Goal: Transaction & Acquisition: Purchase product/service

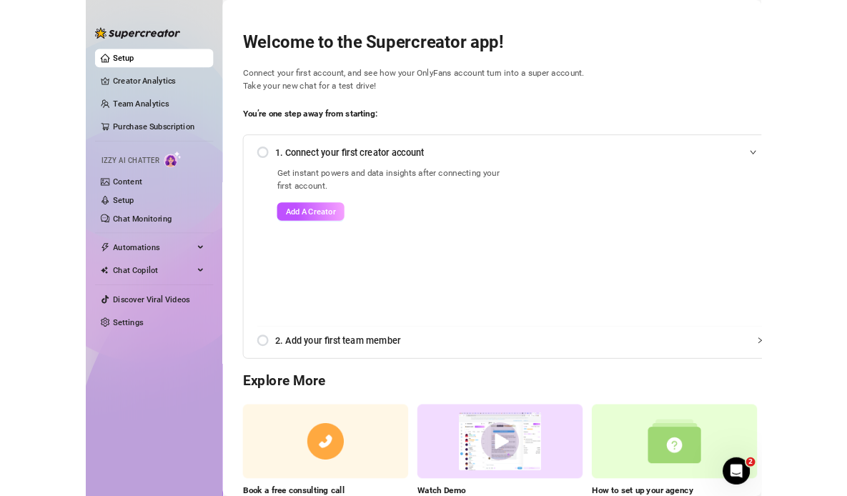
scroll to position [1, 0]
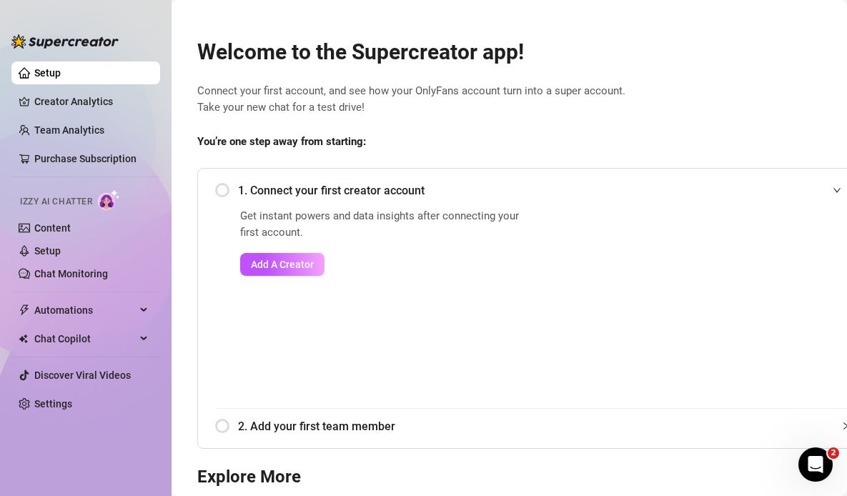
click at [61, 67] on link "Setup" at bounding box center [47, 72] width 26 height 11
click at [70, 93] on link "Creator Analytics" at bounding box center [91, 101] width 114 height 23
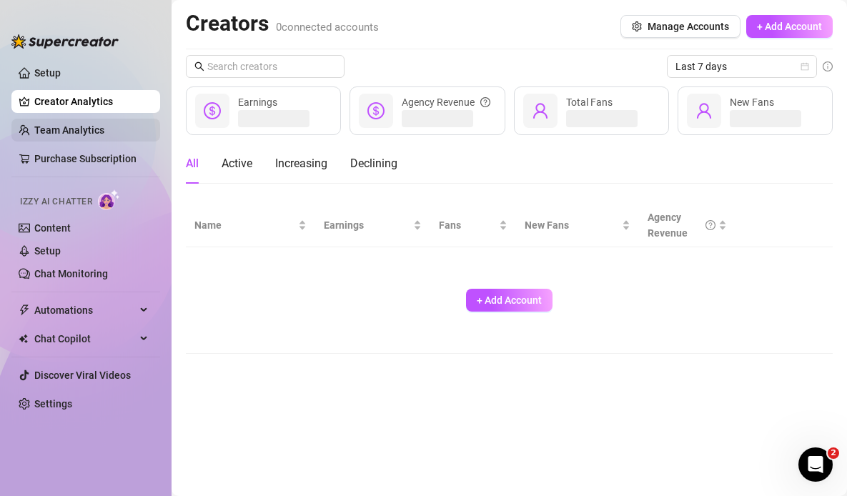
click at [70, 126] on link "Team Analytics" at bounding box center [69, 129] width 70 height 11
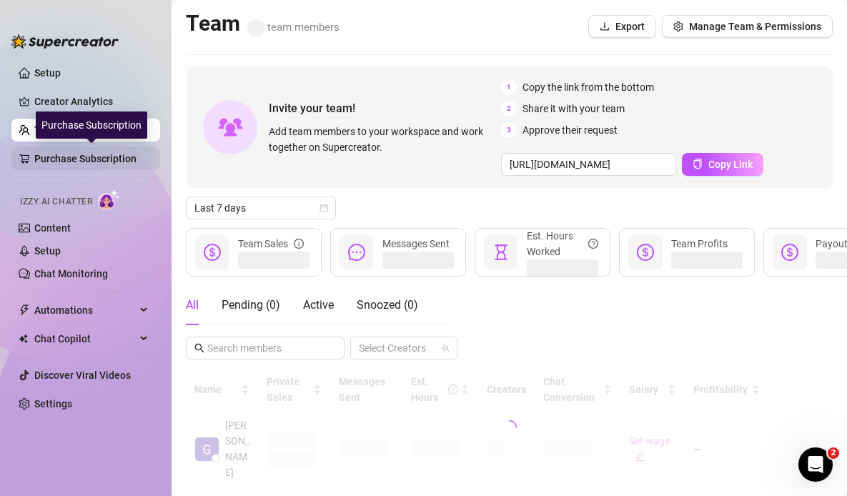
click at [63, 158] on link "Purchase Subscription" at bounding box center [91, 158] width 114 height 23
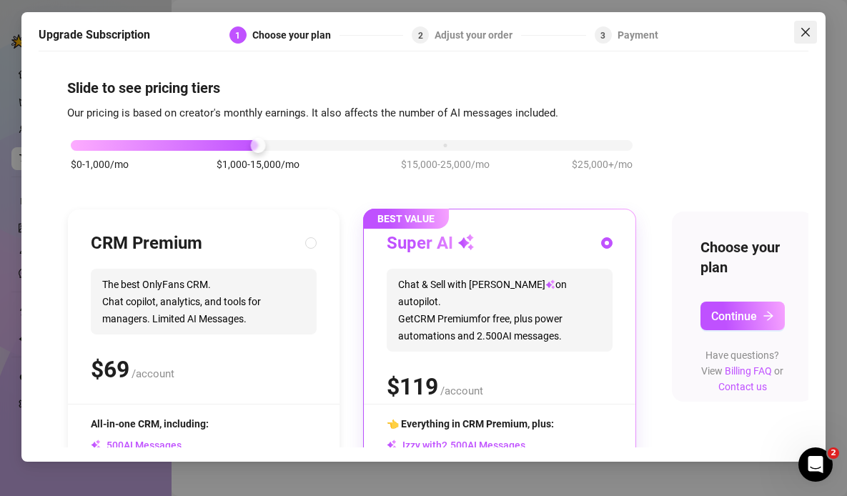
click at [814, 31] on span "Close" at bounding box center [805, 31] width 23 height 11
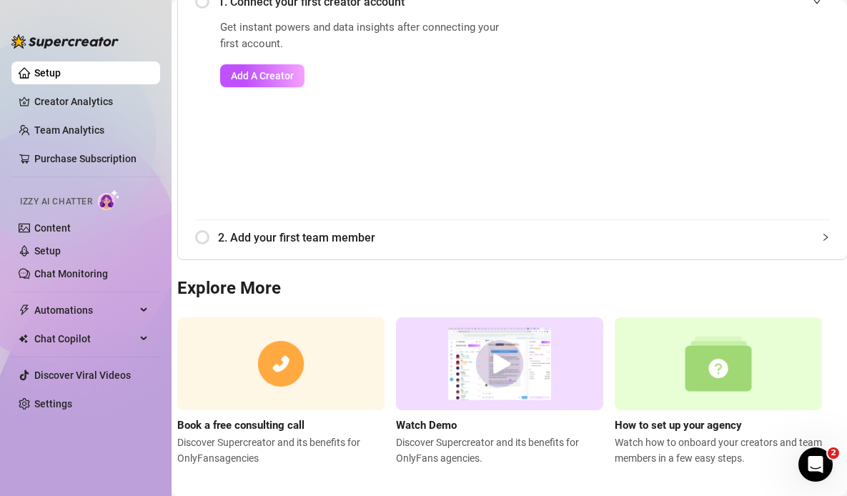
scroll to position [202, 20]
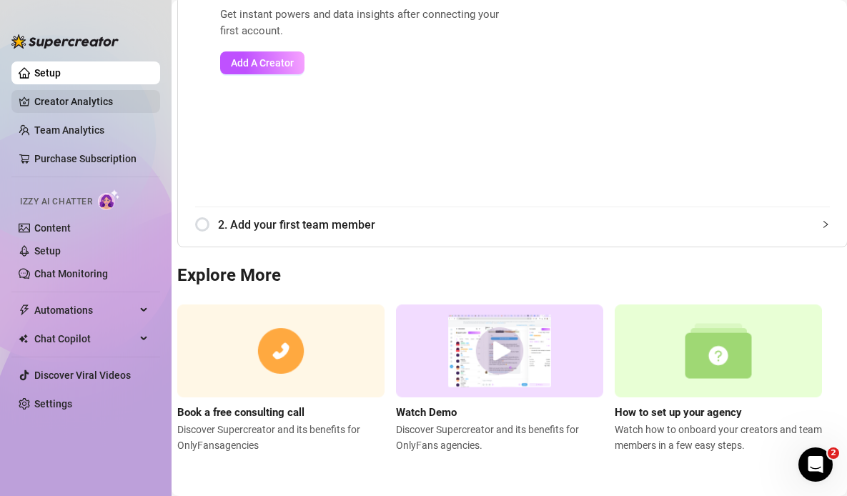
click at [51, 102] on link "Creator Analytics" at bounding box center [91, 101] width 114 height 23
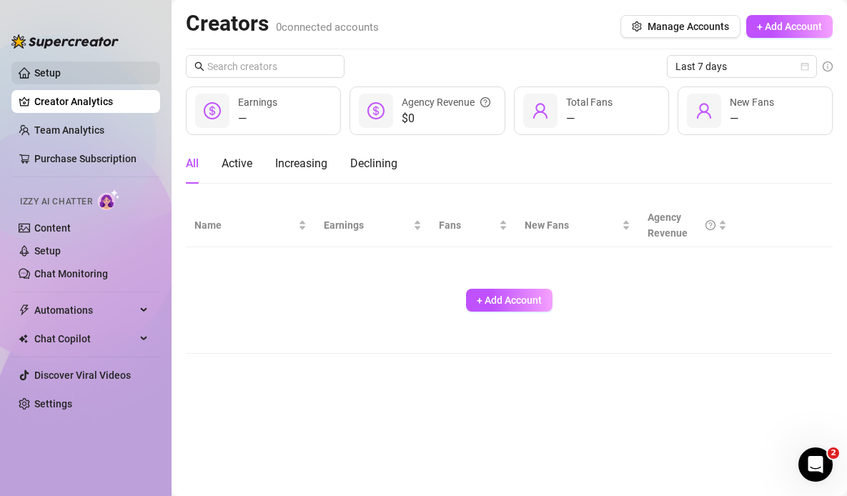
click at [58, 72] on link "Setup" at bounding box center [47, 72] width 26 height 11
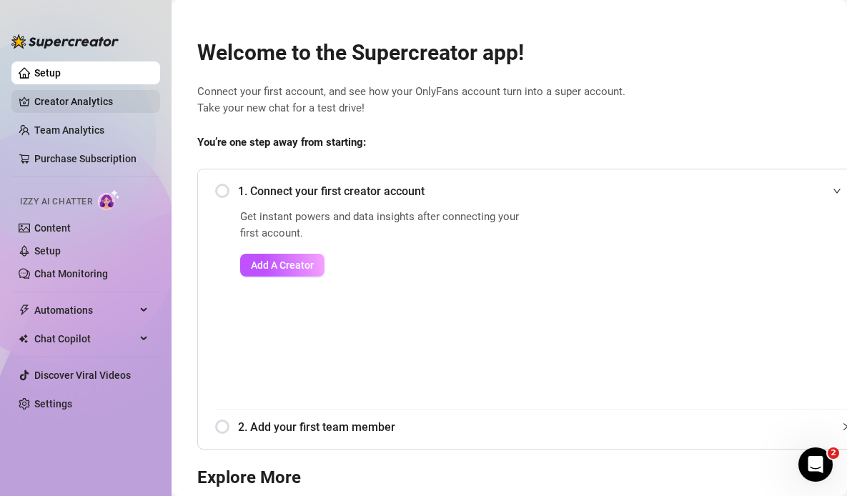
click at [79, 107] on link "Creator Analytics" at bounding box center [91, 101] width 114 height 23
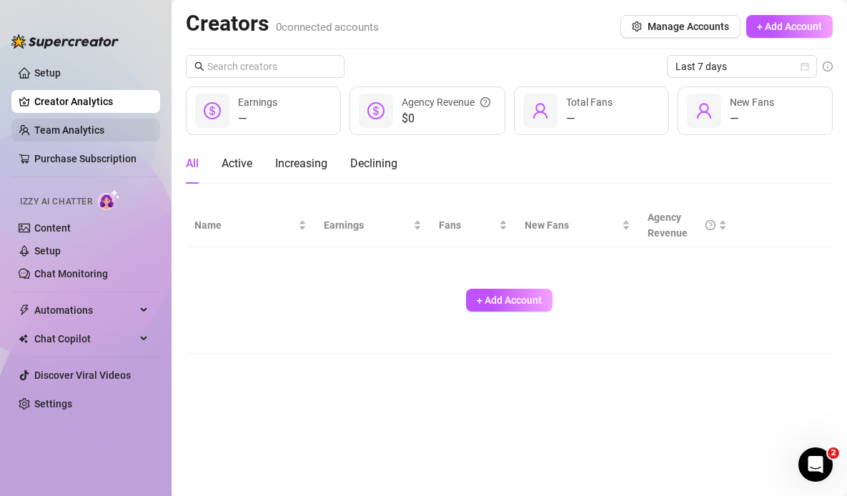
click at [79, 126] on link "Team Analytics" at bounding box center [69, 129] width 70 height 11
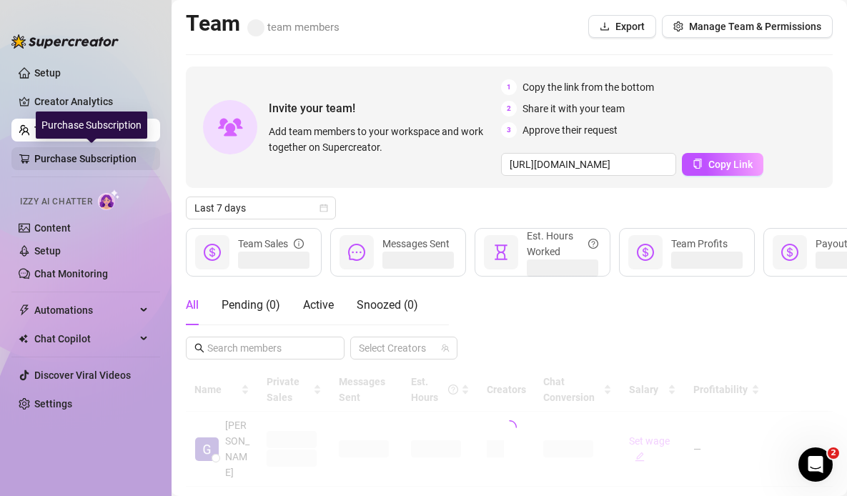
click at [88, 154] on link "Purchase Subscription" at bounding box center [91, 158] width 114 height 23
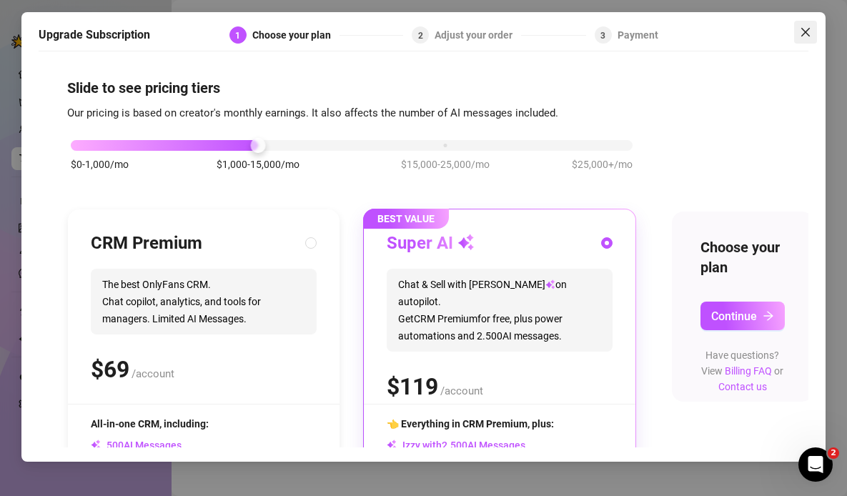
click at [809, 34] on icon "close" at bounding box center [805, 31] width 11 height 11
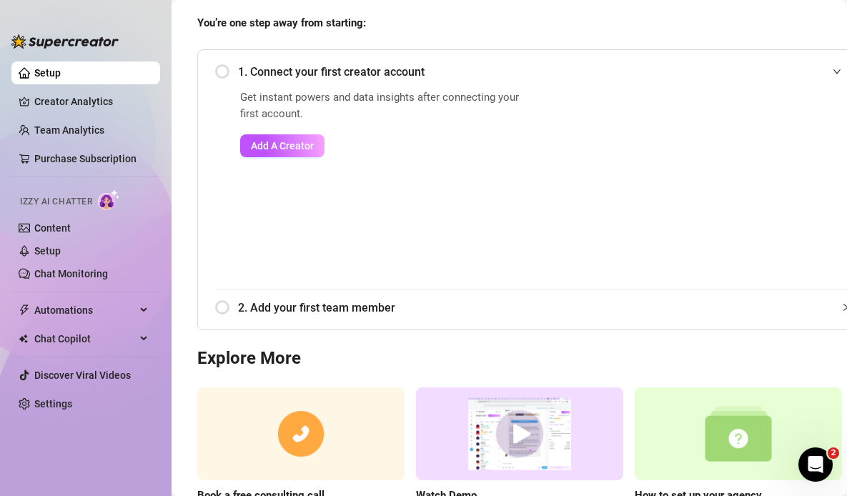
scroll to position [121, 0]
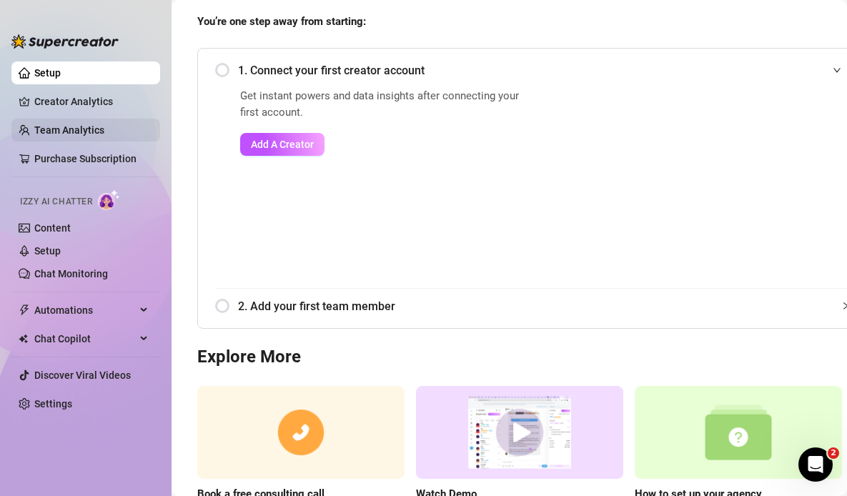
click at [87, 129] on link "Team Analytics" at bounding box center [69, 129] width 70 height 11
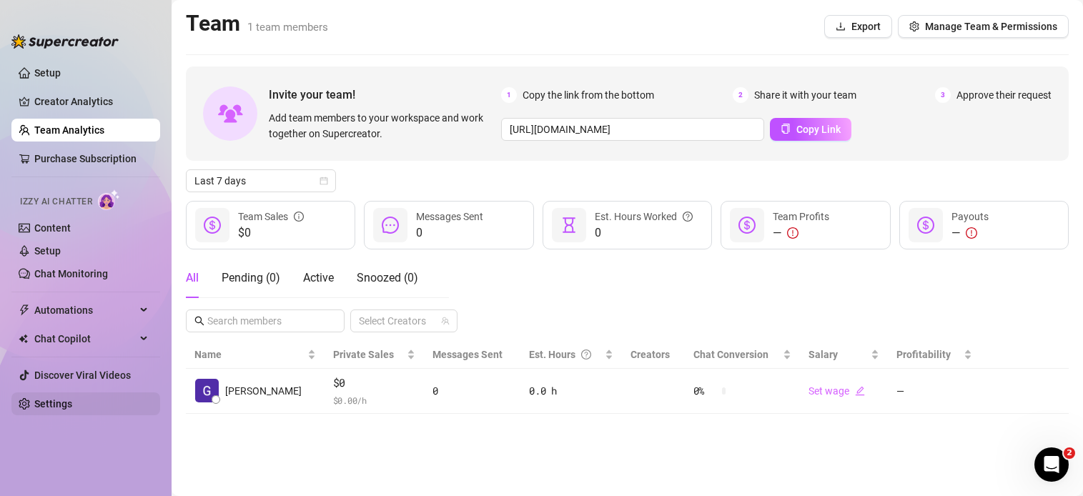
click at [72, 399] on link "Settings" at bounding box center [53, 403] width 38 height 11
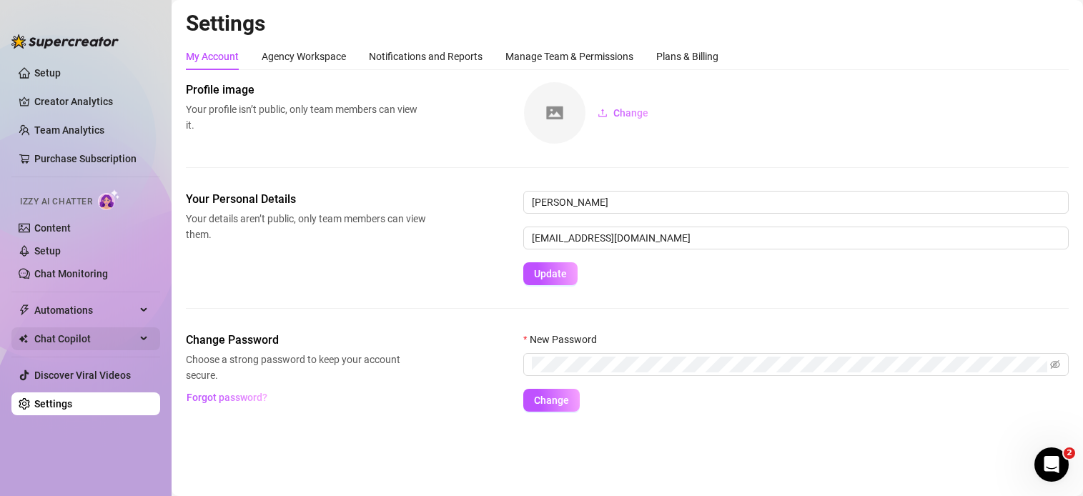
click at [64, 330] on span "Chat Copilot" at bounding box center [85, 339] width 102 height 23
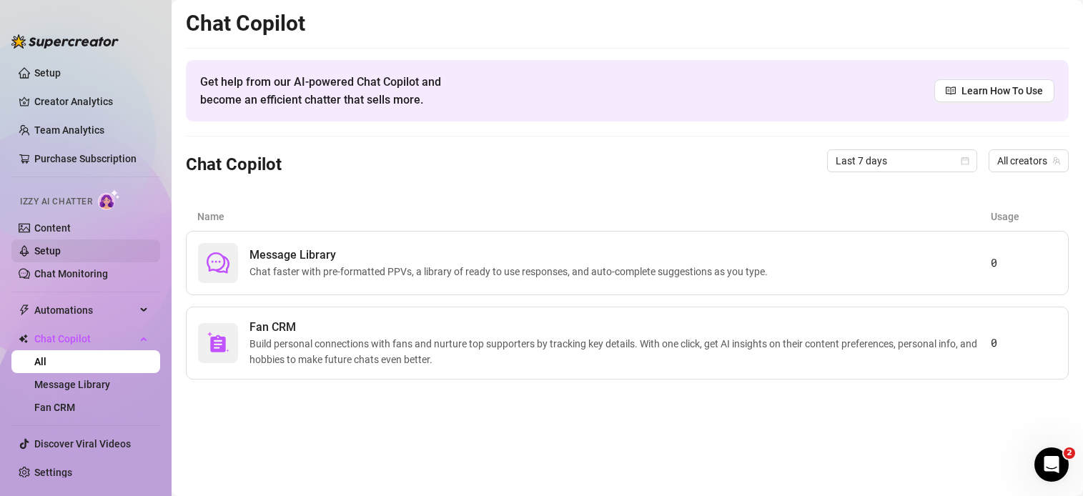
click at [61, 245] on link "Setup" at bounding box center [47, 250] width 26 height 11
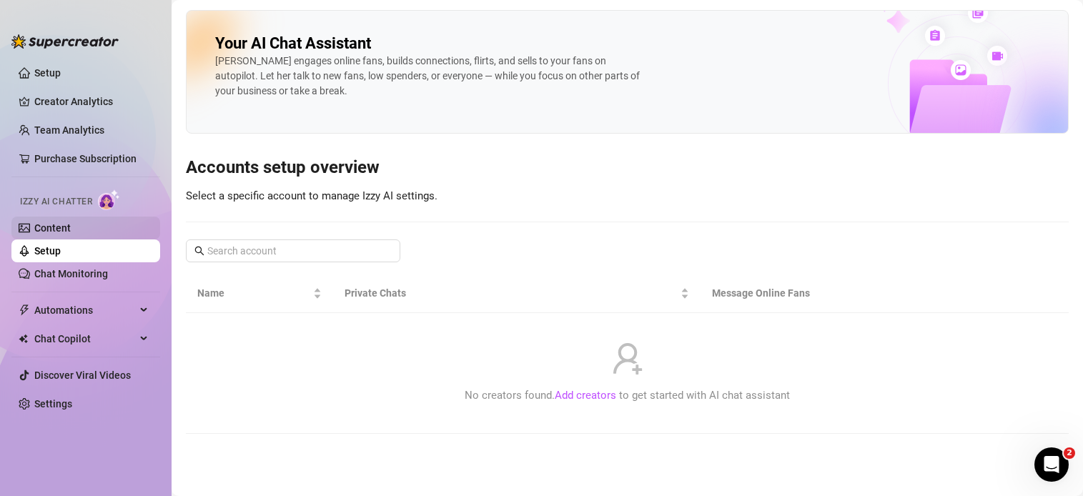
click at [60, 222] on link "Content" at bounding box center [52, 227] width 36 height 11
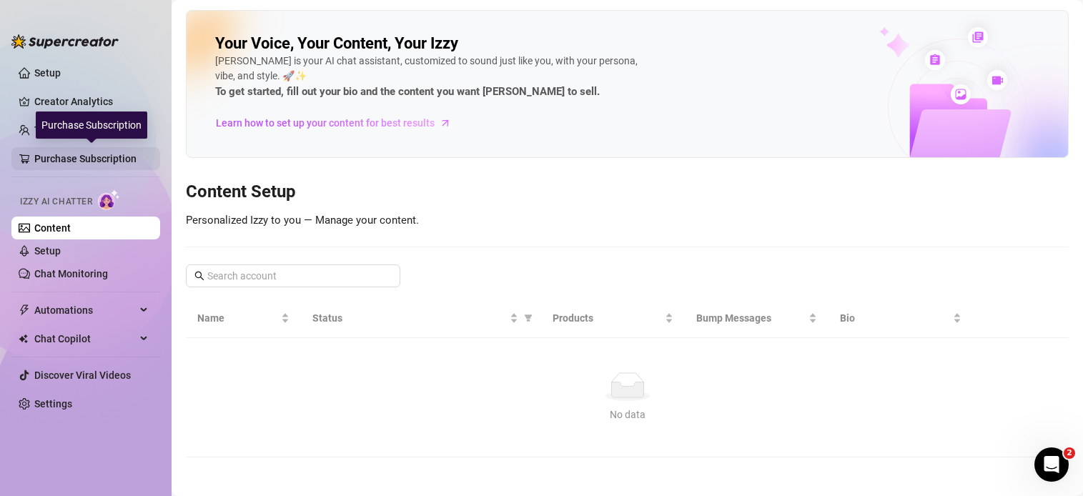
click at [38, 157] on link "Purchase Subscription" at bounding box center [91, 158] width 114 height 23
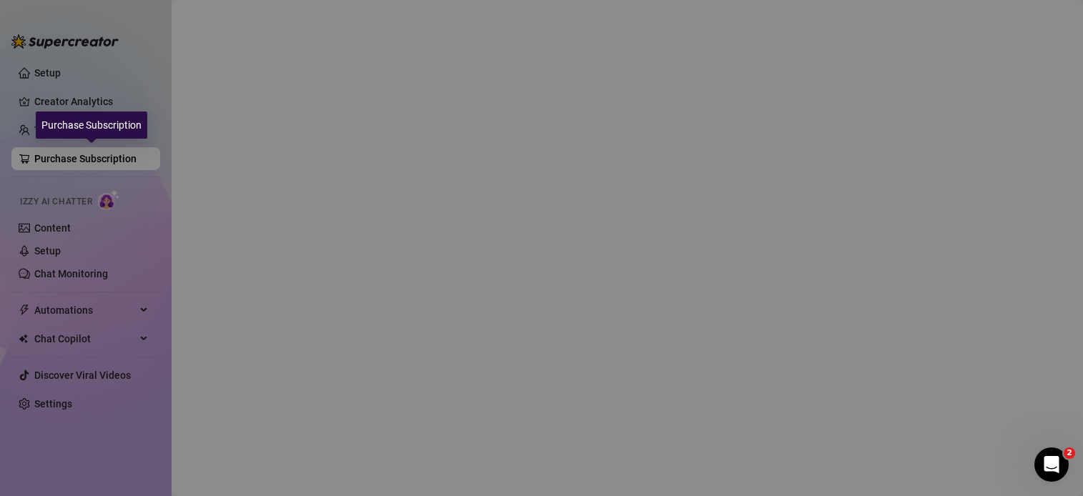
click at [38, 157] on div "Upgrade Subscription 1 Choose your plan 2 Adjust your order 3 Payment Slide to …" at bounding box center [541, 237] width 1029 height 450
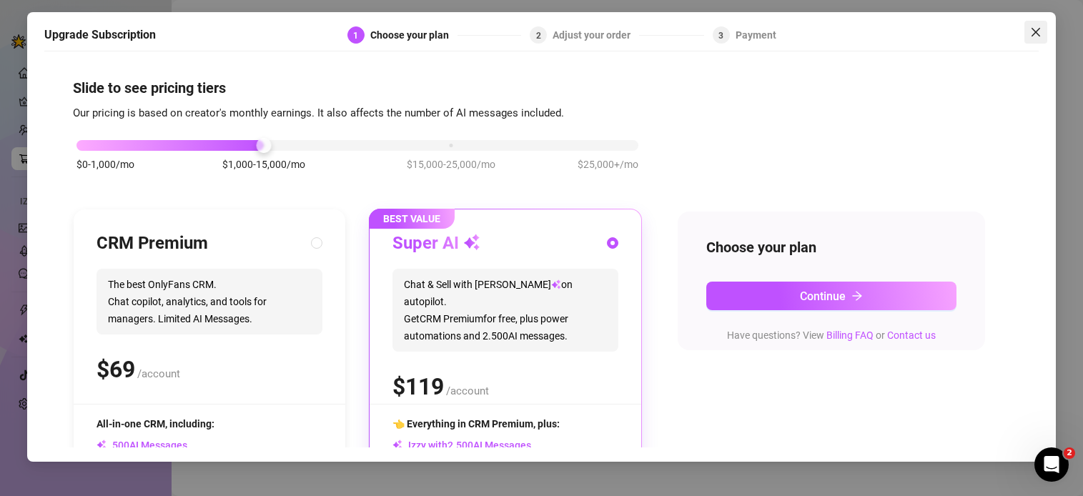
click at [847, 22] on button "Close" at bounding box center [1036, 32] width 23 height 23
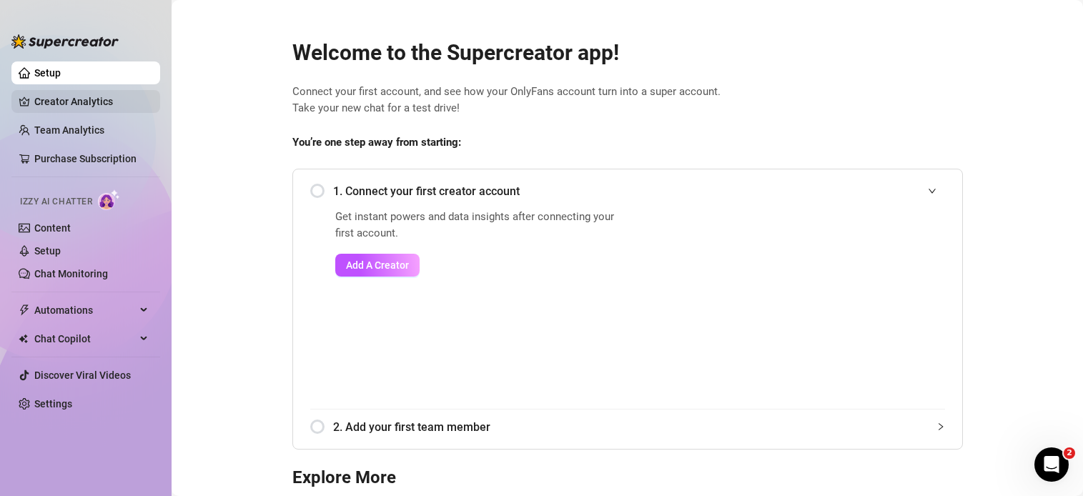
click at [52, 109] on link "Creator Analytics" at bounding box center [91, 101] width 114 height 23
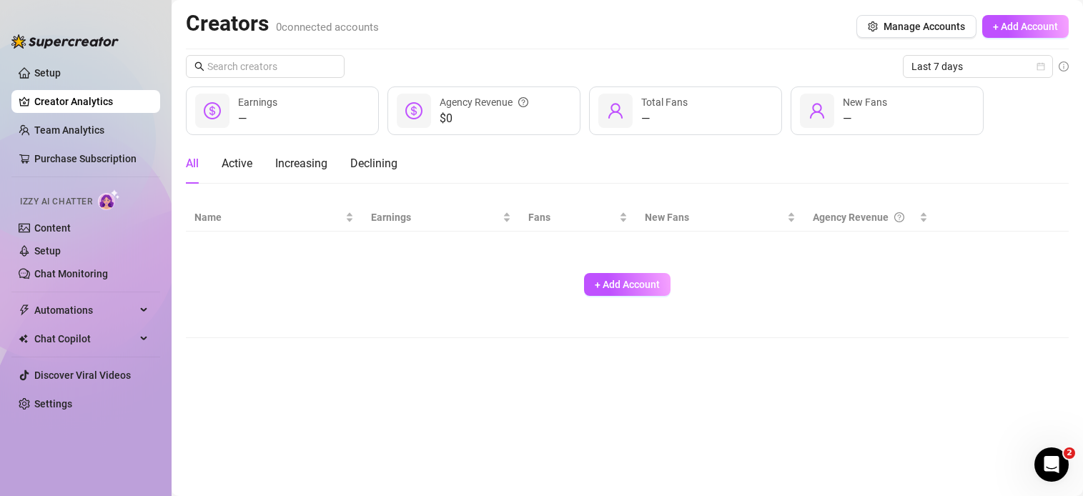
click at [97, 145] on ul "Setup Creator Analytics Team Analytics Purchase Subscription Izzy AI Chatter Co…" at bounding box center [85, 267] width 149 height 422
click at [89, 130] on link "Team Analytics" at bounding box center [69, 129] width 70 height 11
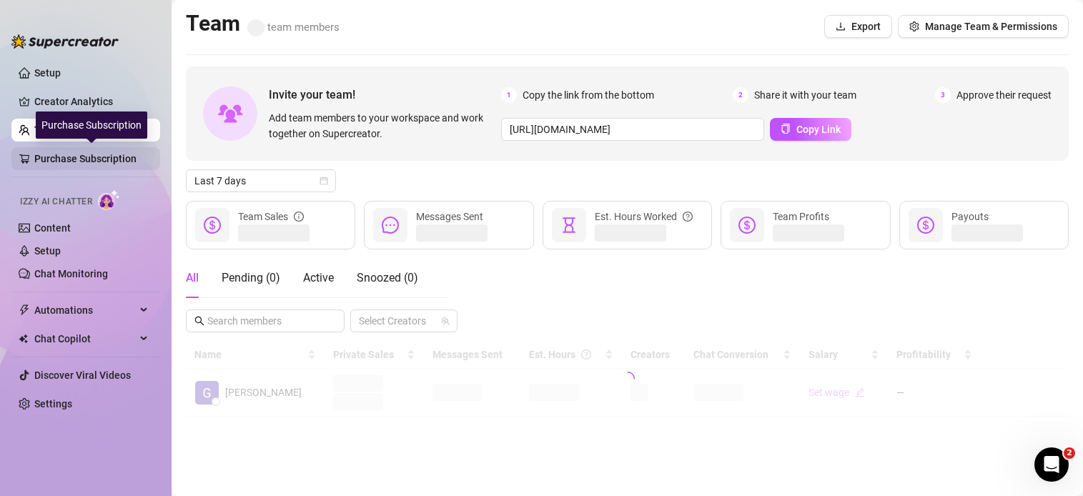
click at [74, 148] on link "Purchase Subscription" at bounding box center [91, 158] width 114 height 23
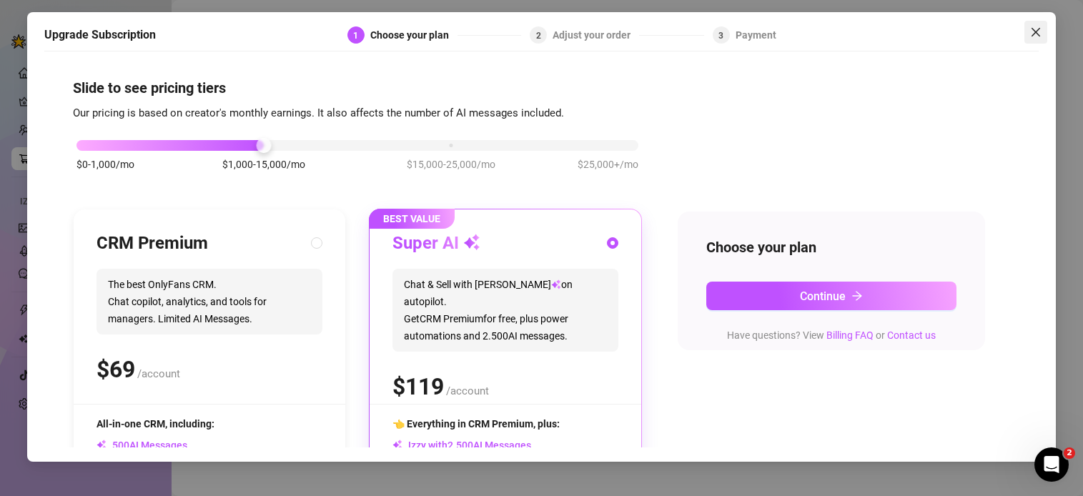
click at [847, 24] on button "Close" at bounding box center [1036, 32] width 23 height 23
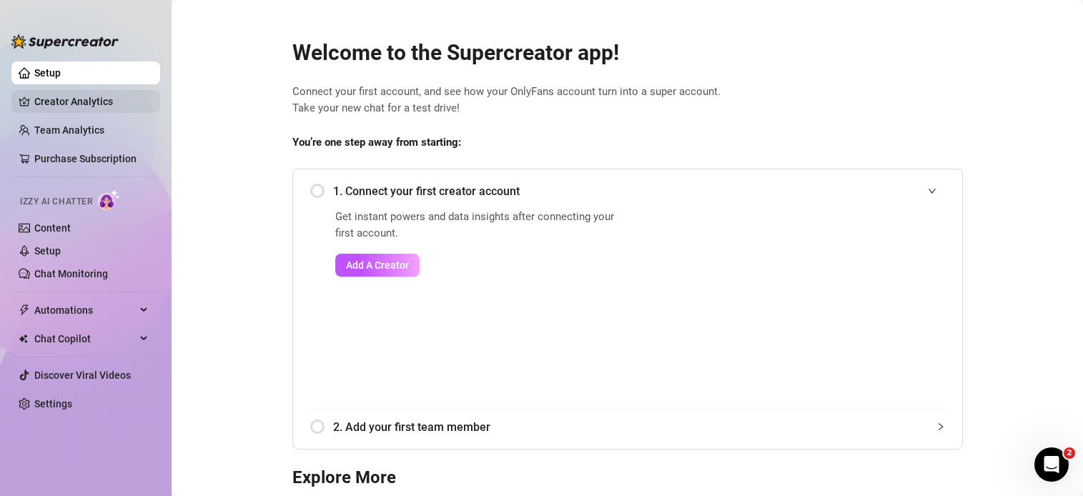
click at [91, 110] on link "Creator Analytics" at bounding box center [91, 101] width 114 height 23
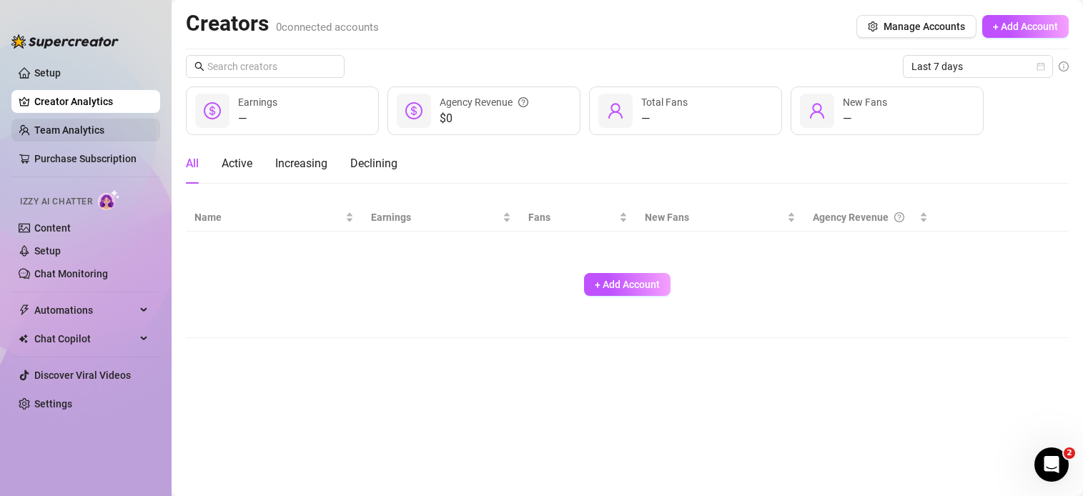
click at [66, 131] on link "Team Analytics" at bounding box center [69, 129] width 70 height 11
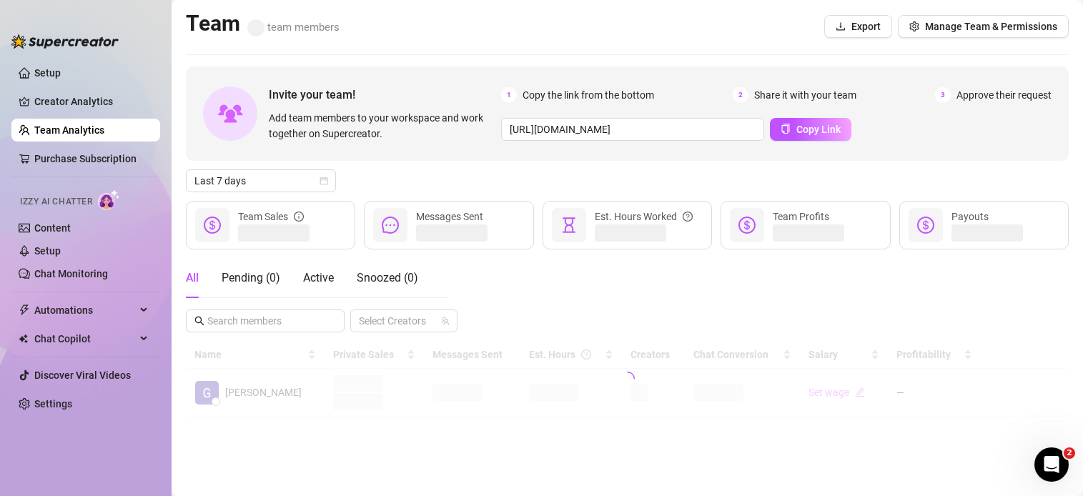
click at [106, 193] on img at bounding box center [109, 199] width 22 height 21
click at [41, 230] on link "Content" at bounding box center [52, 227] width 36 height 11
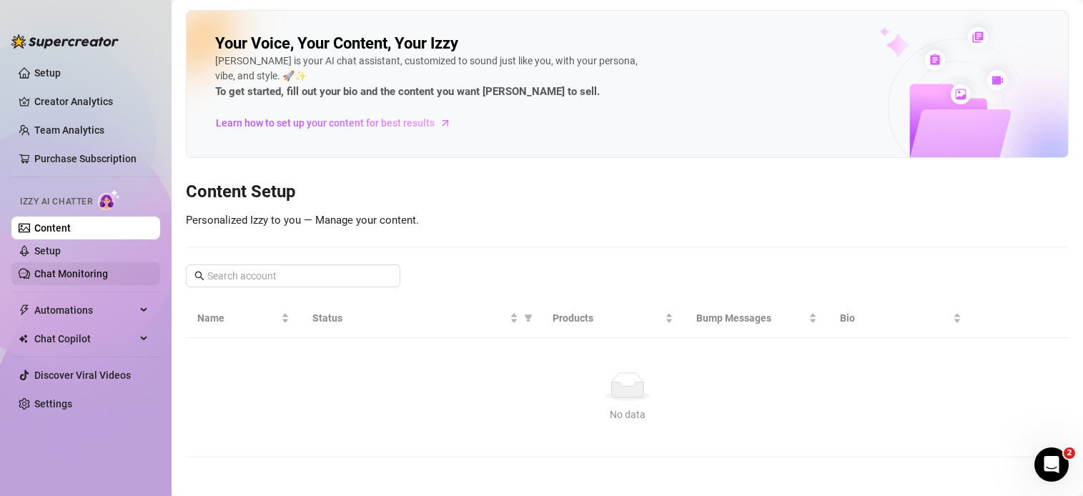
click at [38, 271] on link "Chat Monitoring" at bounding box center [71, 273] width 74 height 11
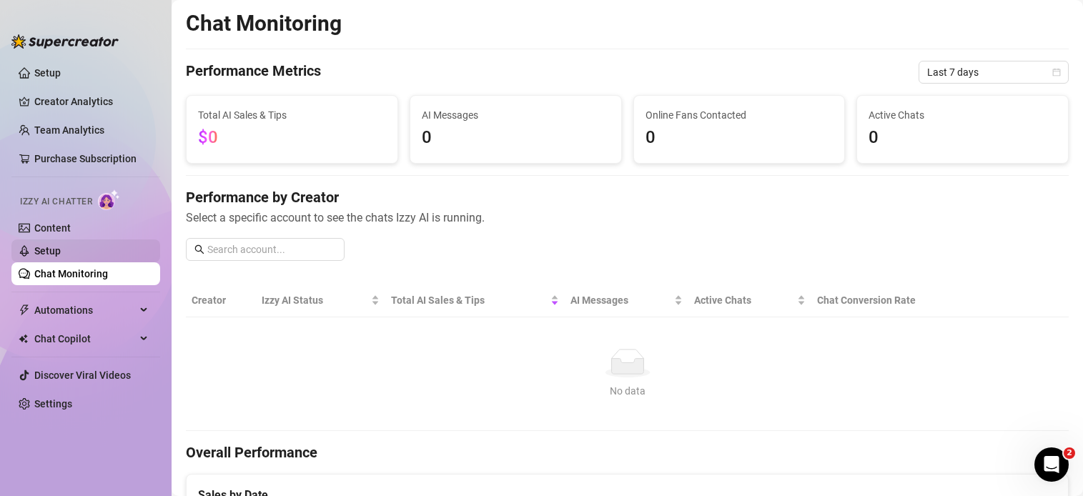
click at [44, 245] on link "Setup" at bounding box center [47, 250] width 26 height 11
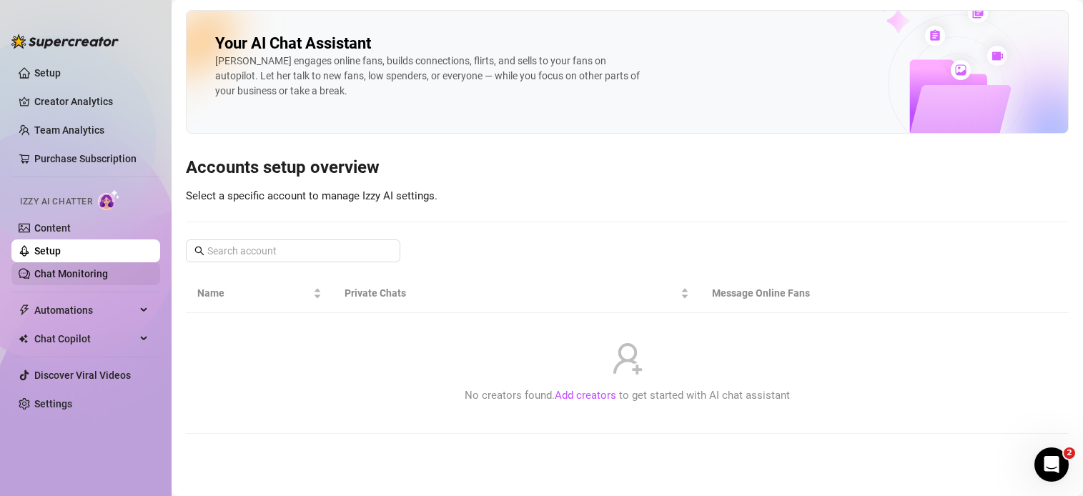
click at [40, 274] on link "Chat Monitoring" at bounding box center [71, 273] width 74 height 11
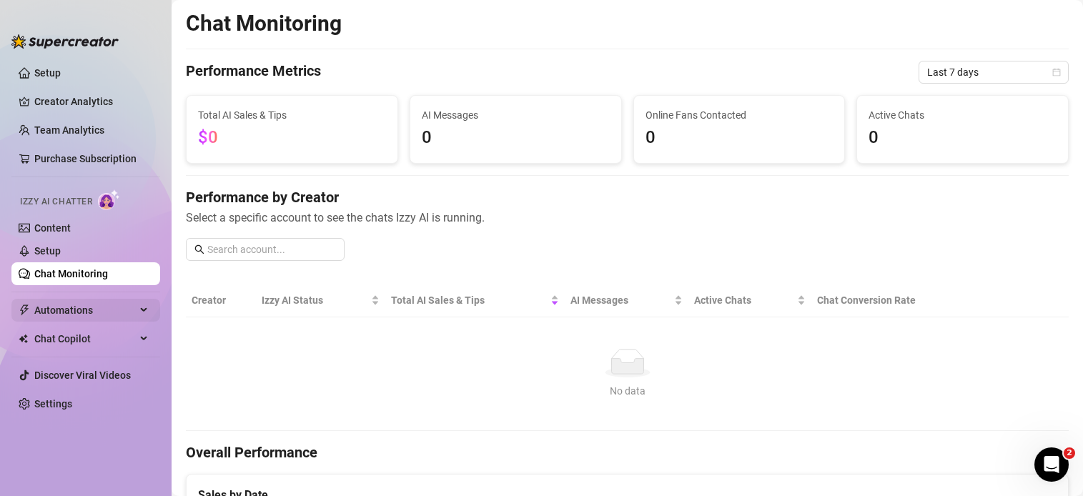
click at [56, 320] on span "Automations" at bounding box center [85, 310] width 102 height 23
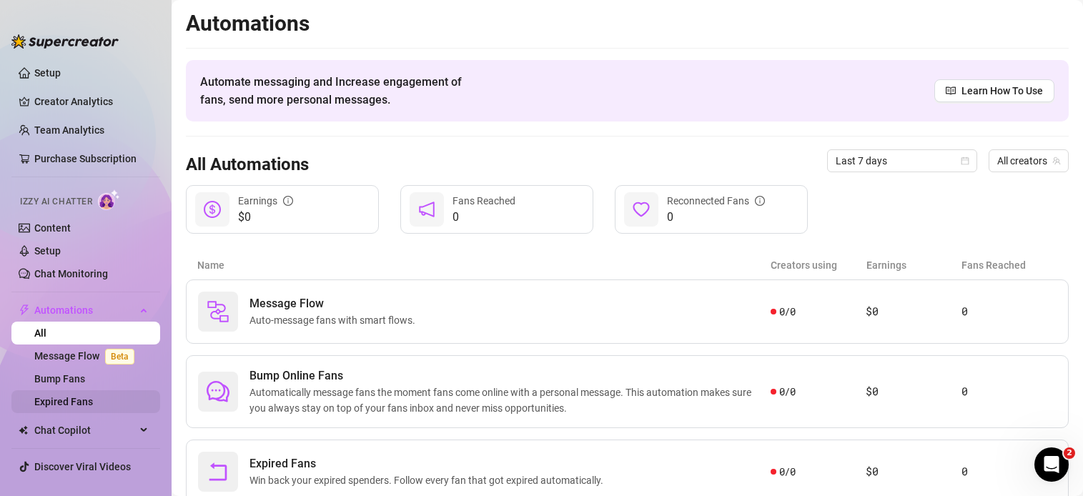
click at [47, 401] on link "Expired Fans" at bounding box center [63, 401] width 59 height 11
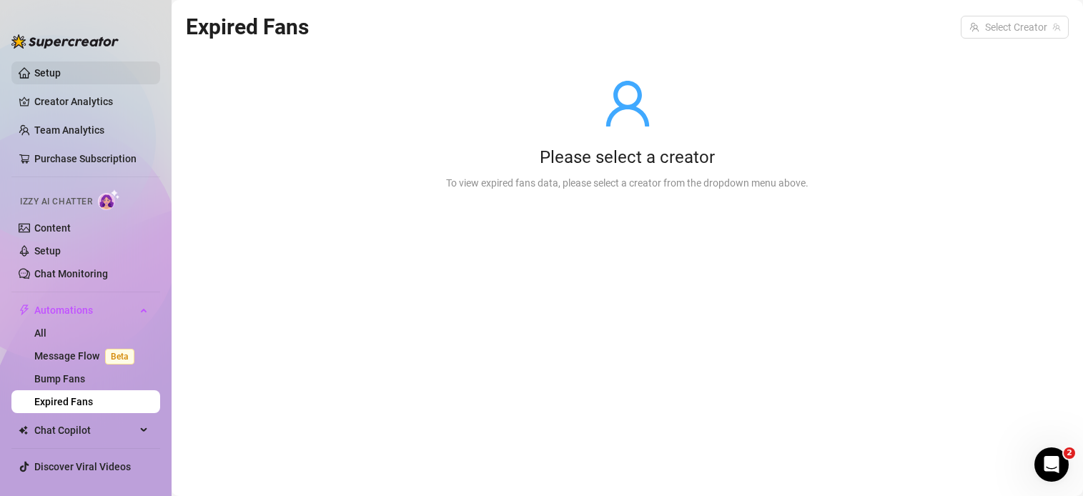
click at [49, 69] on link "Setup" at bounding box center [47, 72] width 26 height 11
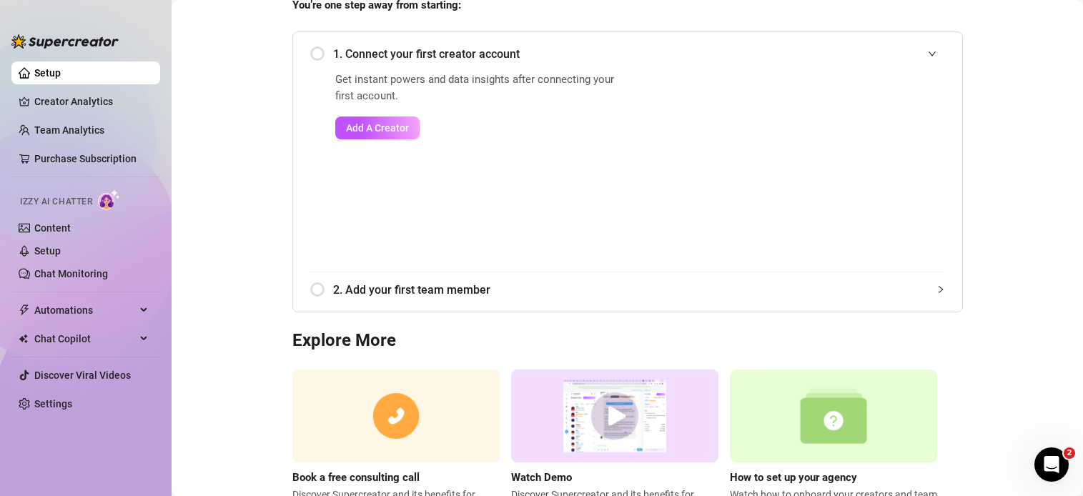
scroll to position [202, 0]
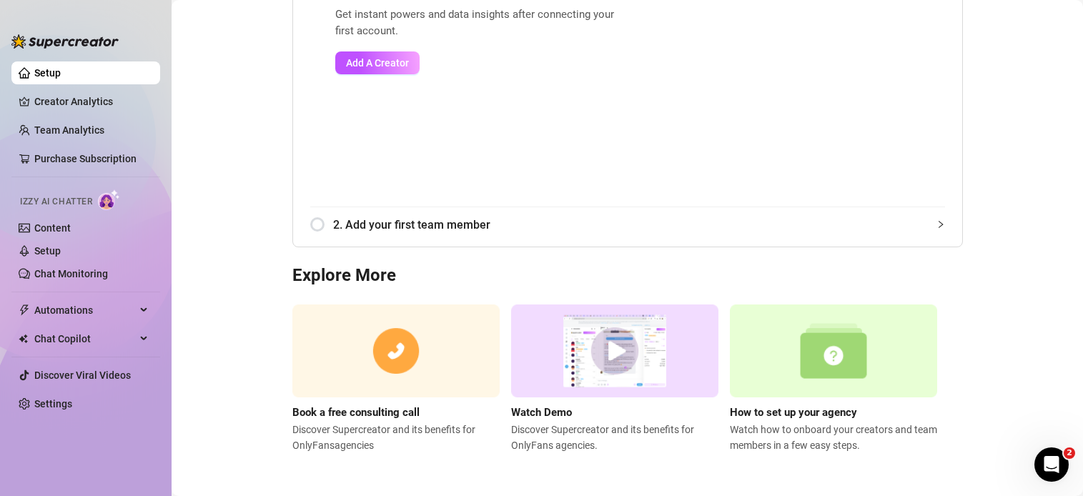
click at [604, 348] on img at bounding box center [614, 352] width 207 height 94
click at [54, 201] on span "Izzy AI Chatter" at bounding box center [56, 202] width 72 height 14
click at [106, 198] on img at bounding box center [109, 199] width 22 height 21
click at [61, 67] on link "Setup" at bounding box center [47, 72] width 26 height 11
click at [72, 271] on link "Chat Monitoring" at bounding box center [71, 273] width 74 height 11
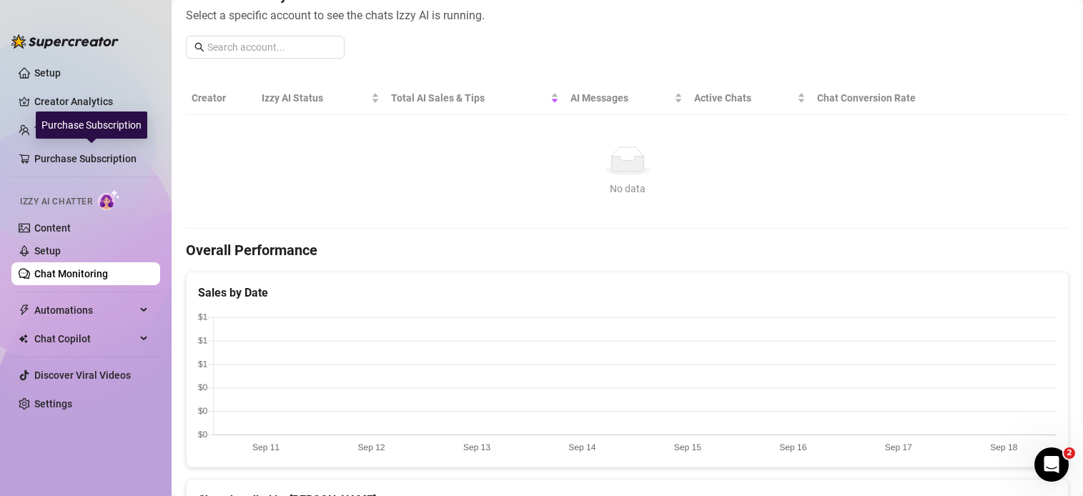
click at [71, 136] on div "Purchase Subscription" at bounding box center [92, 125] width 112 height 27
click at [61, 78] on link "Setup" at bounding box center [47, 72] width 26 height 11
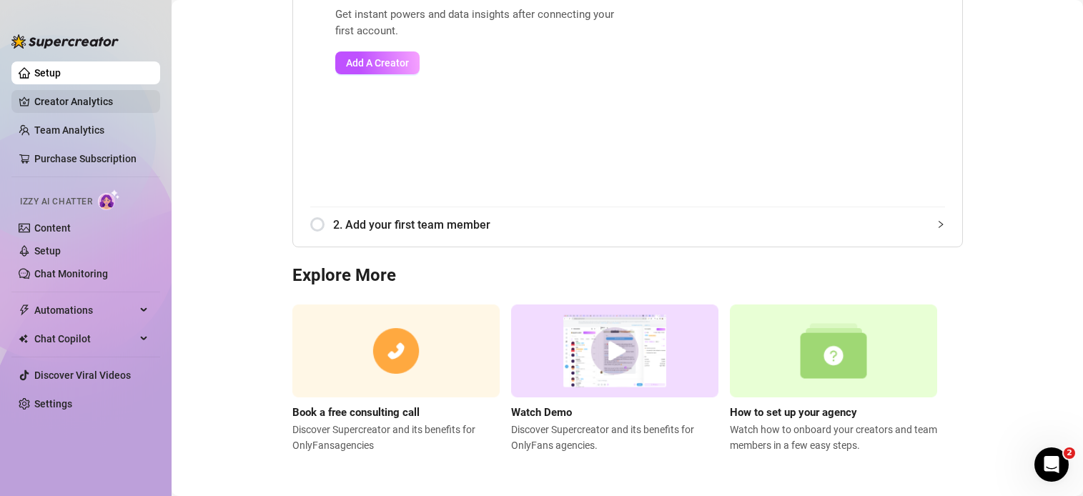
scroll to position [202, 0]
click at [72, 92] on link "Creator Analytics" at bounding box center [91, 101] width 114 height 23
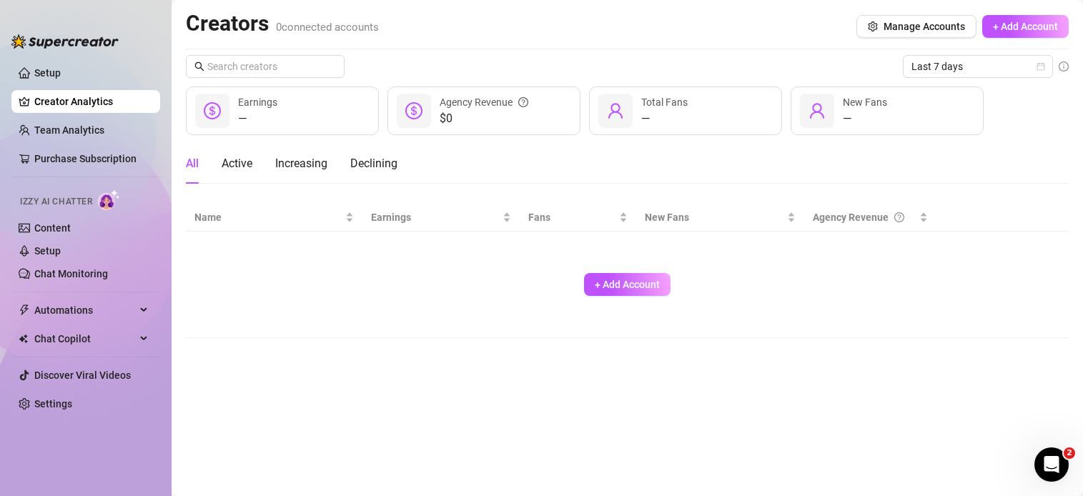
click at [58, 51] on div at bounding box center [64, 34] width 107 height 43
click at [53, 74] on link "Setup" at bounding box center [47, 72] width 26 height 11
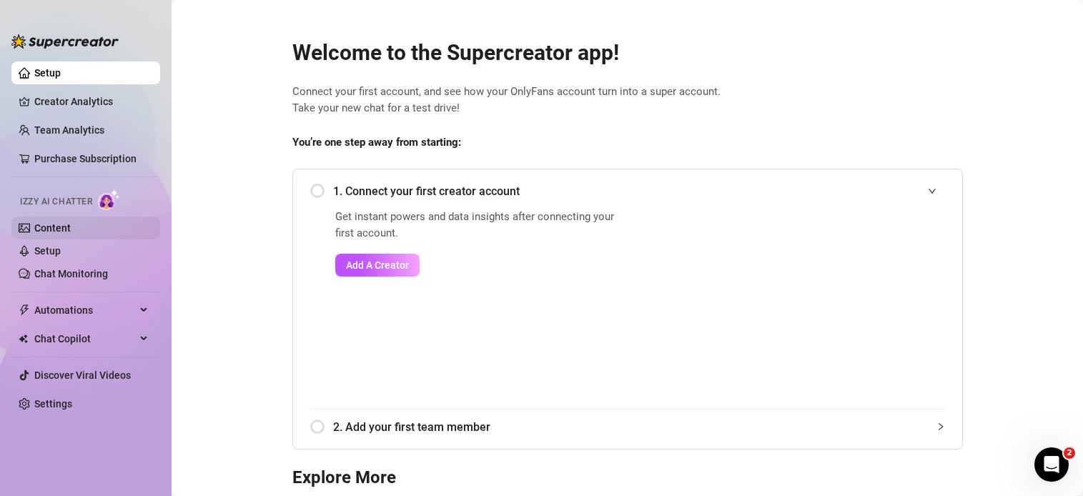
click at [65, 226] on link "Content" at bounding box center [52, 227] width 36 height 11
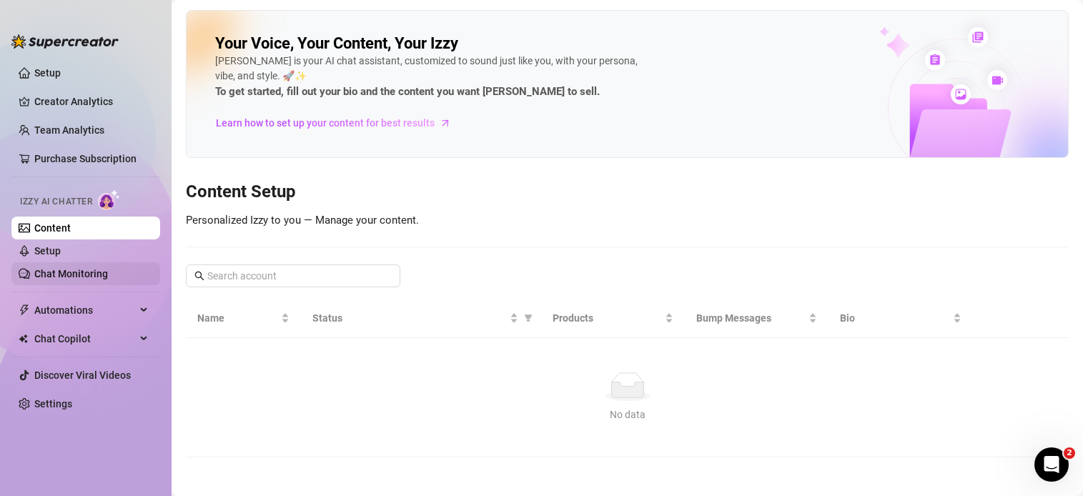
click at [108, 279] on link "Chat Monitoring" at bounding box center [71, 273] width 74 height 11
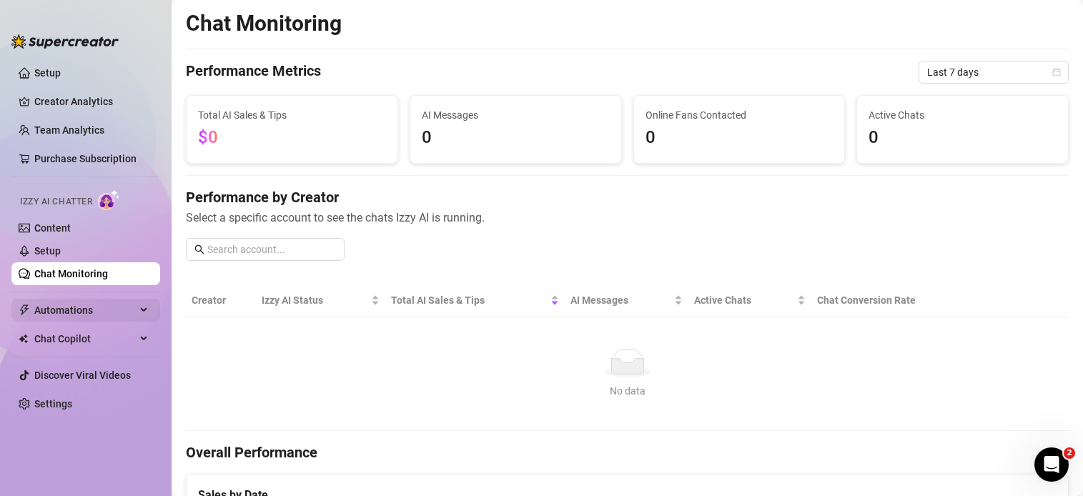
click at [101, 319] on span "Automations" at bounding box center [85, 310] width 102 height 23
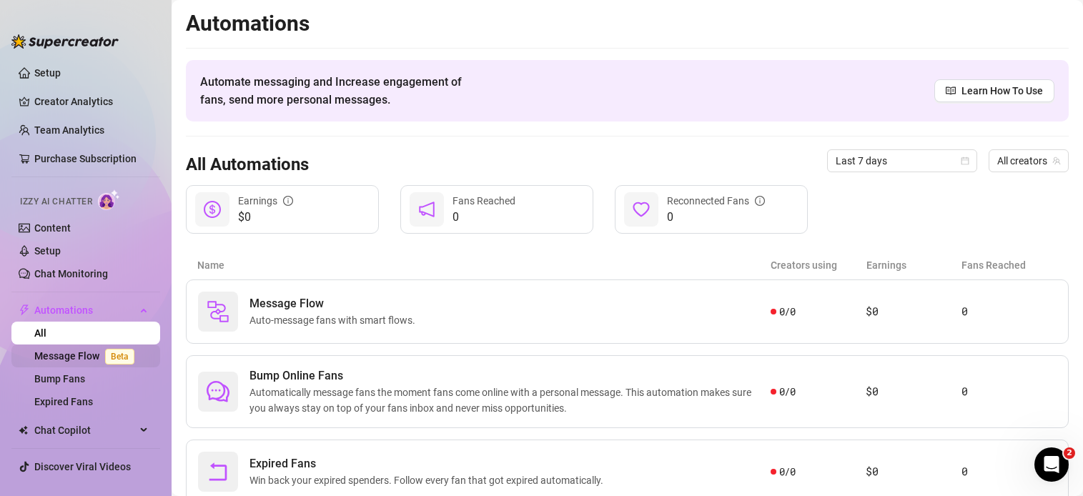
scroll to position [35, 0]
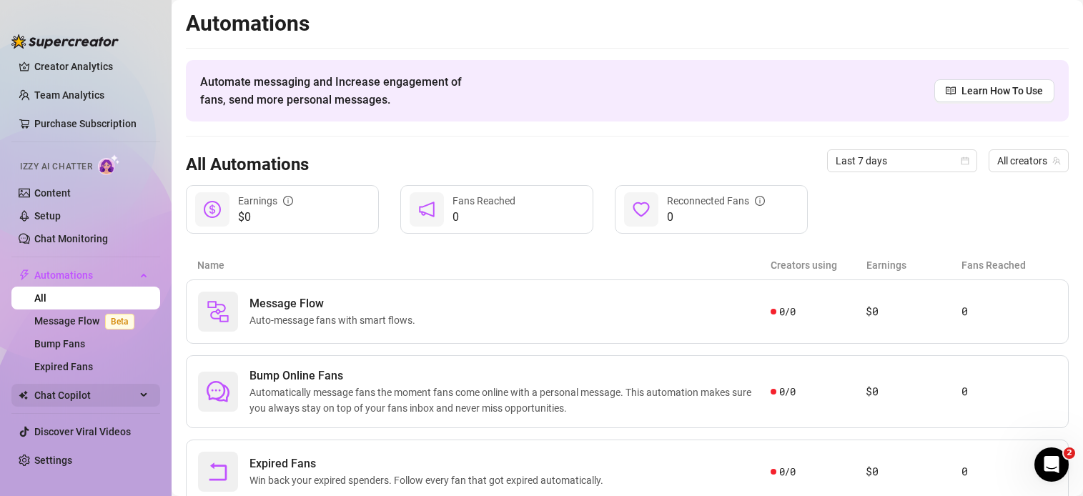
click at [77, 400] on span "Chat Copilot" at bounding box center [85, 395] width 102 height 23
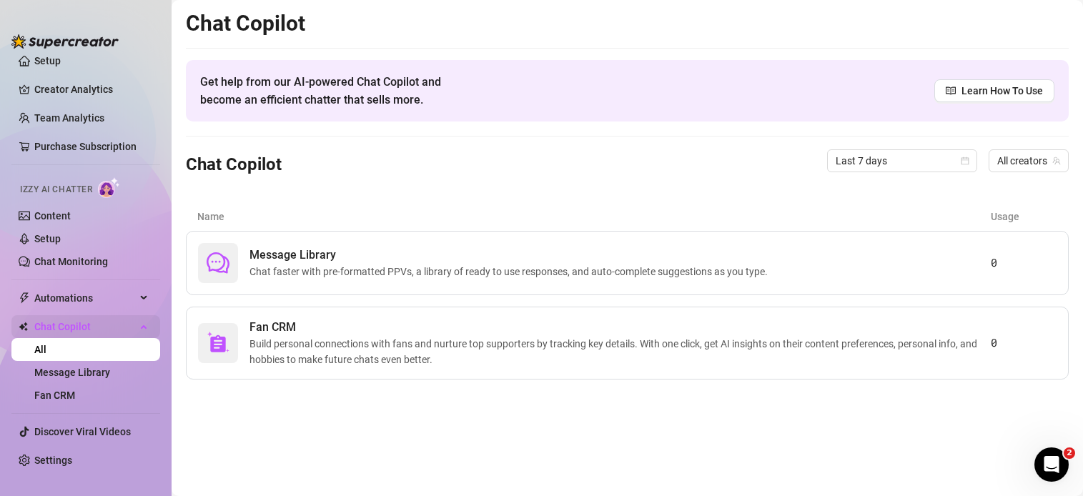
scroll to position [12, 0]
click at [54, 67] on link "Setup" at bounding box center [47, 60] width 26 height 11
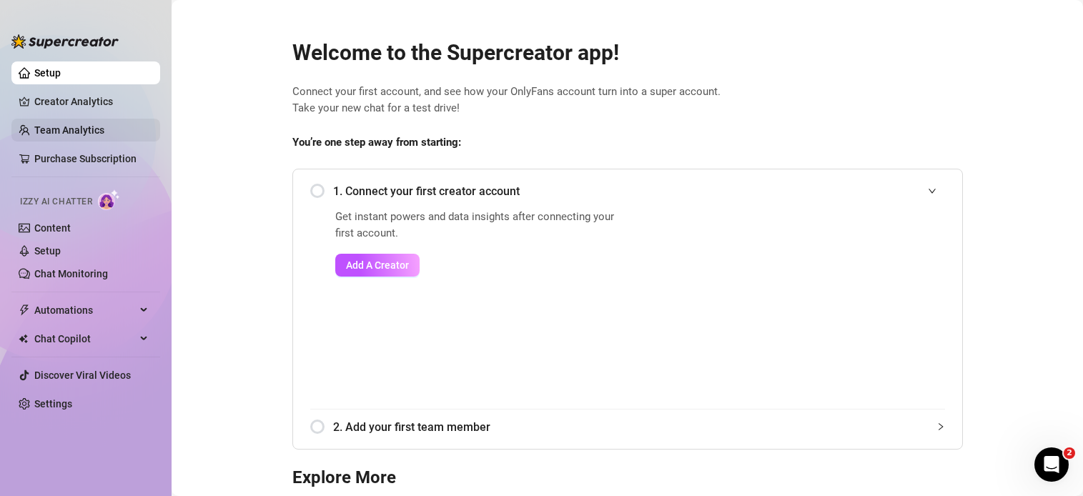
click at [98, 132] on link "Team Analytics" at bounding box center [69, 129] width 70 height 11
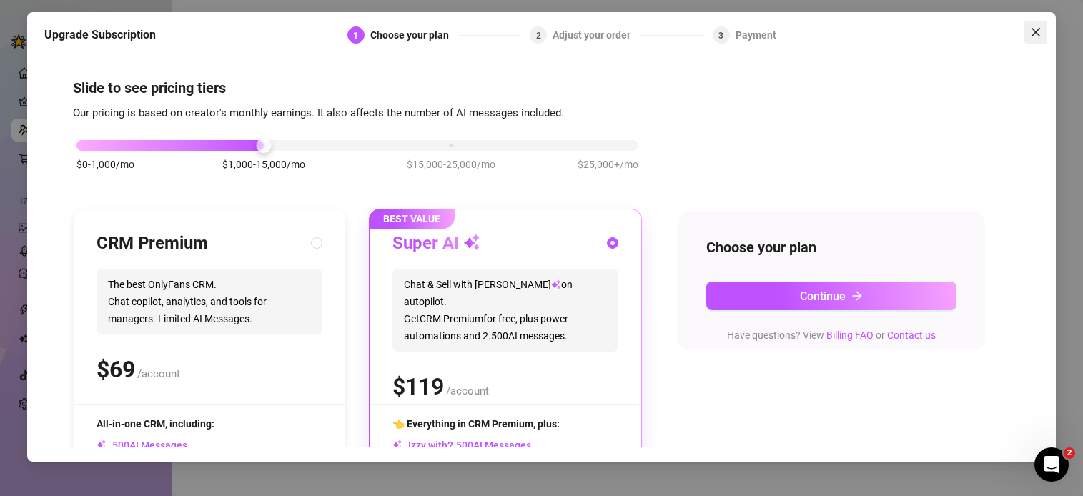
click at [847, 30] on icon "close" at bounding box center [1036, 32] width 9 height 9
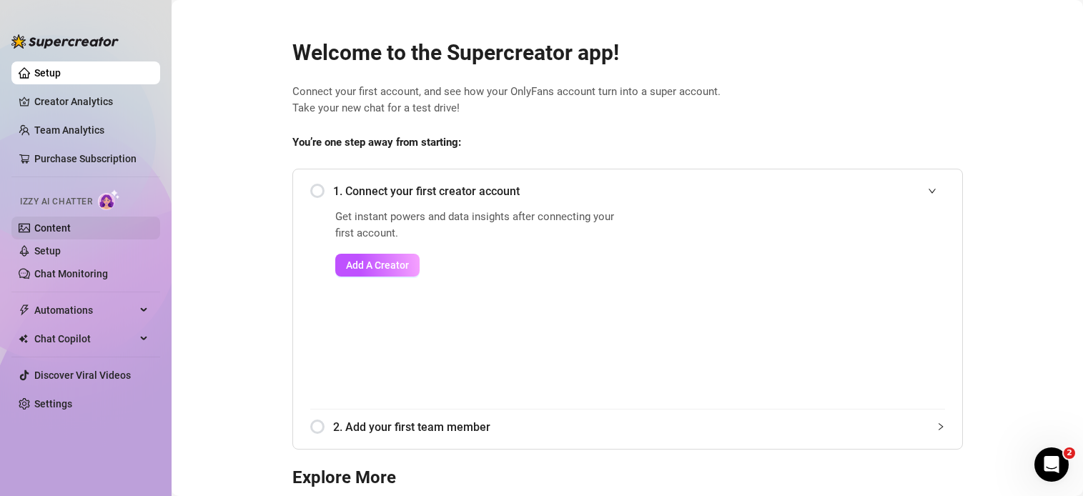
click at [36, 225] on link "Content" at bounding box center [52, 227] width 36 height 11
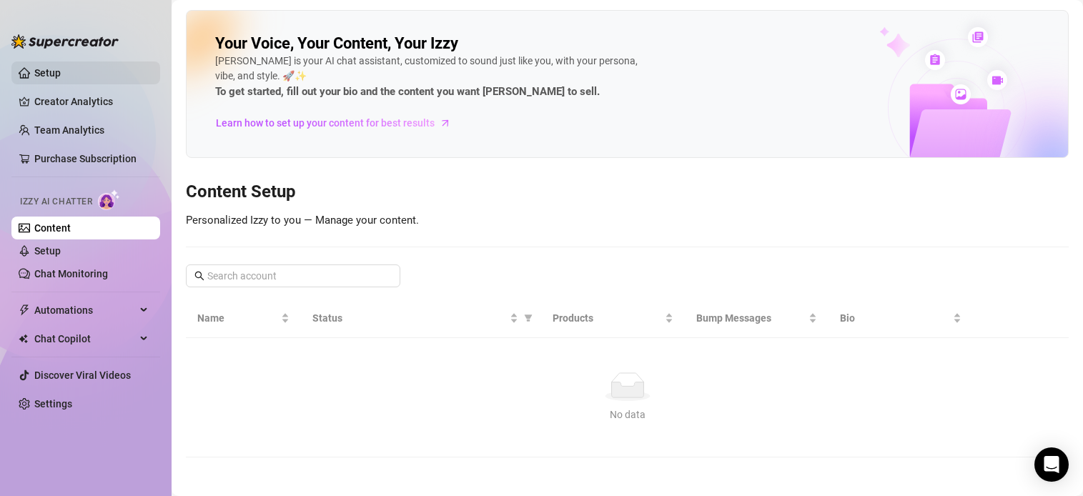
click at [47, 79] on link "Setup" at bounding box center [47, 72] width 26 height 11
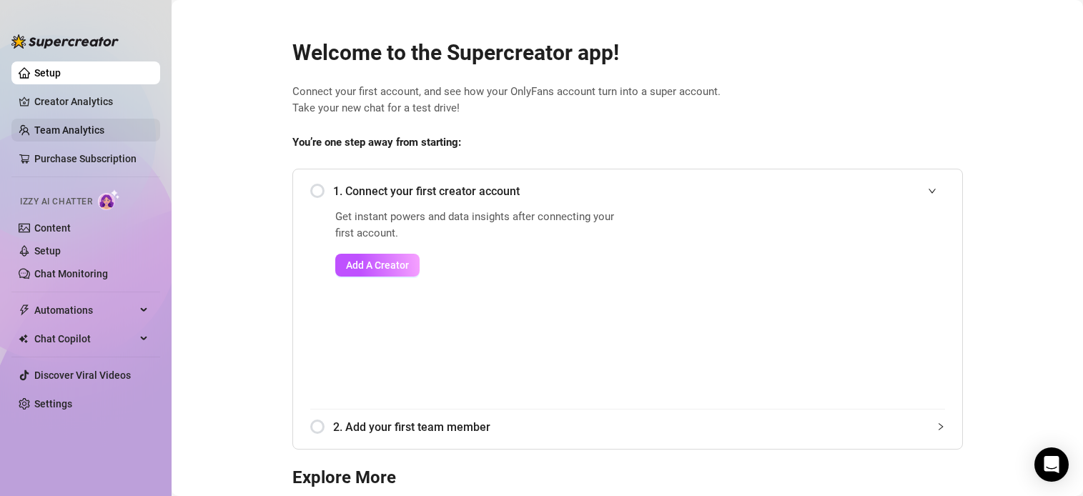
click at [75, 136] on link "Team Analytics" at bounding box center [69, 129] width 70 height 11
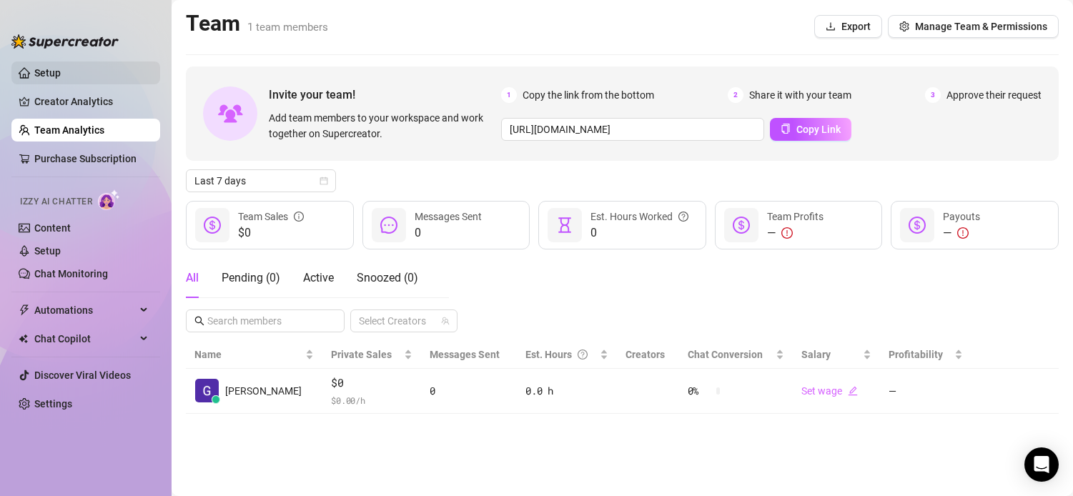
click at [61, 74] on link "Setup" at bounding box center [47, 72] width 26 height 11
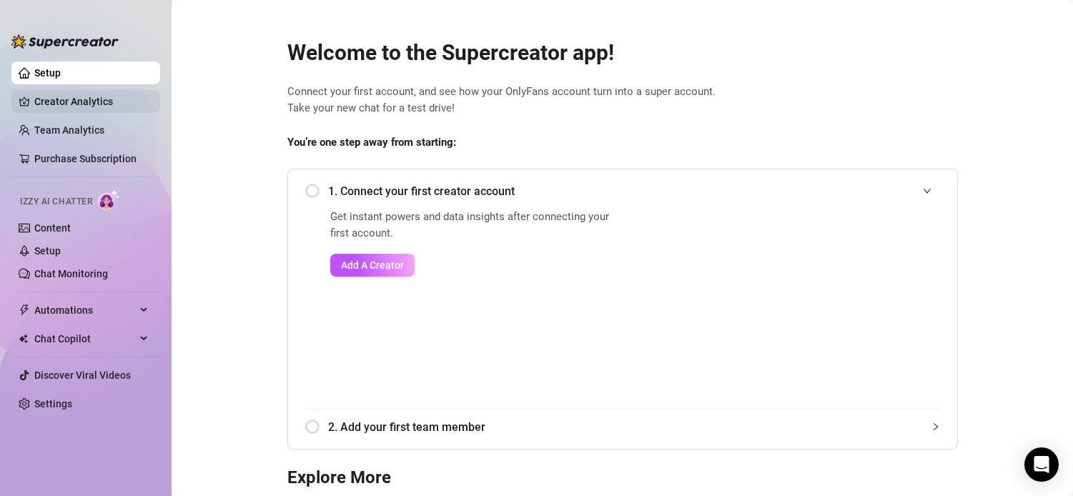
click at [99, 106] on link "Creator Analytics" at bounding box center [91, 101] width 114 height 23
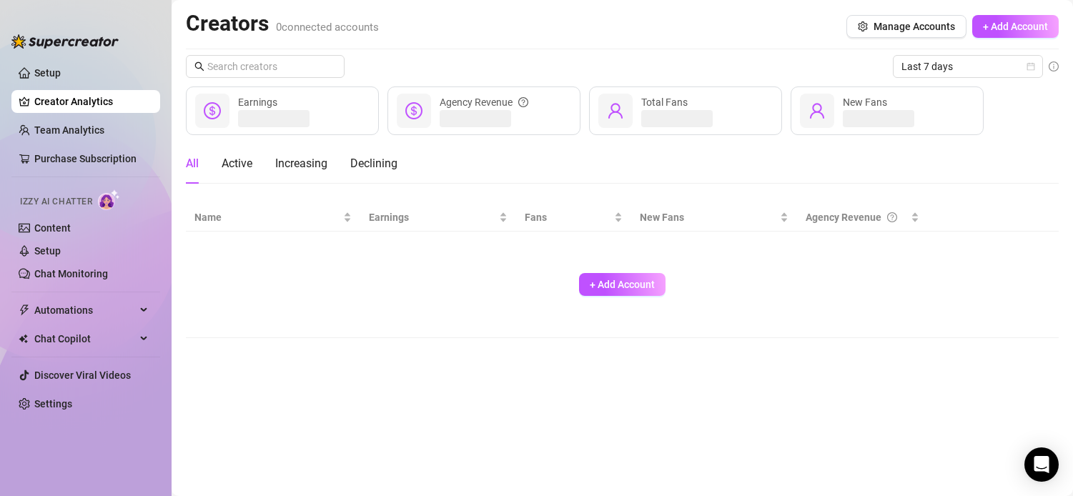
click at [94, 144] on ul "Setup Creator Analytics Team Analytics Purchase Subscription Izzy AI Chatter Co…" at bounding box center [85, 267] width 149 height 422
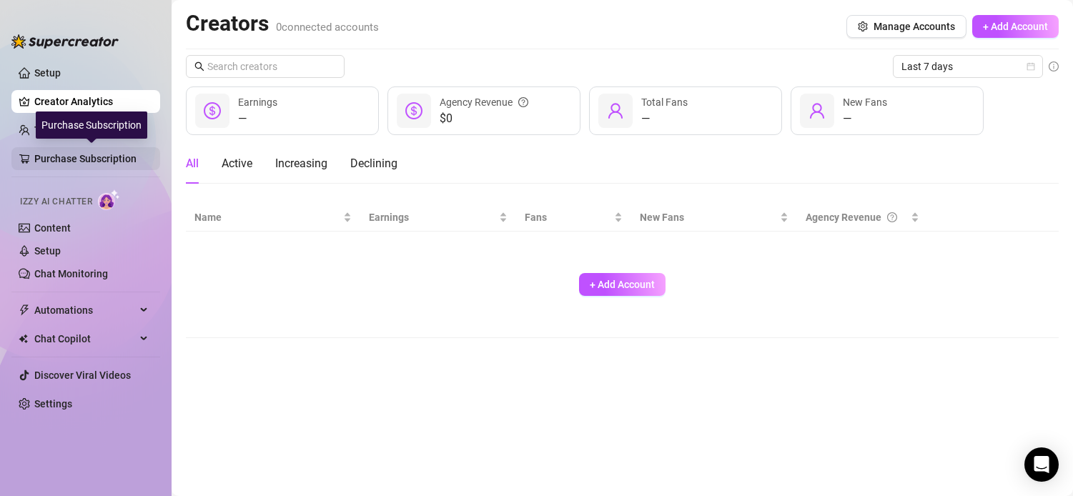
click at [91, 162] on link "Purchase Subscription" at bounding box center [91, 158] width 114 height 23
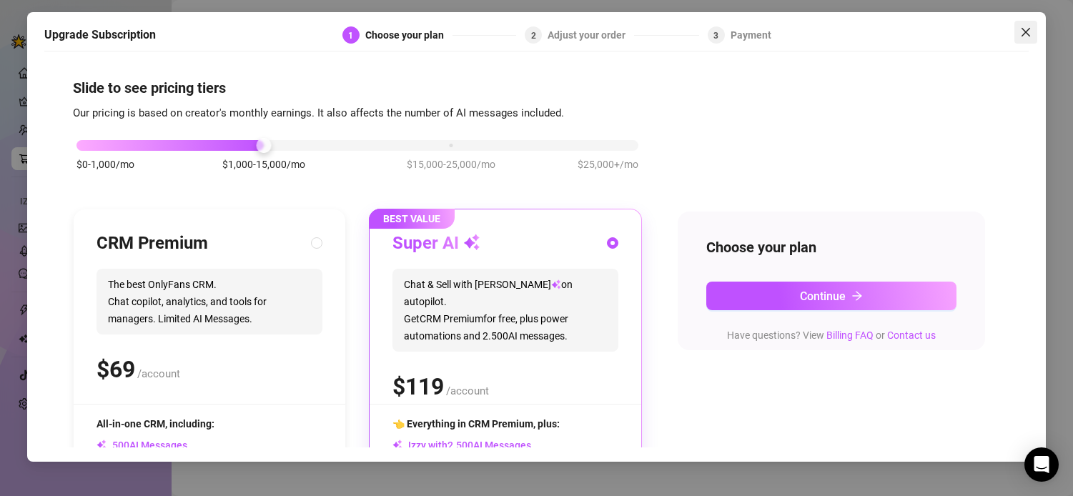
click at [1028, 26] on icon "close" at bounding box center [1025, 31] width 11 height 11
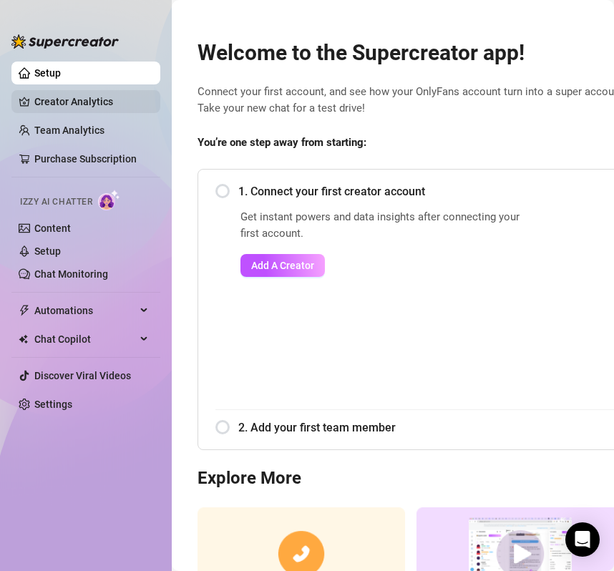
click at [114, 106] on link "Creator Analytics" at bounding box center [91, 101] width 114 height 23
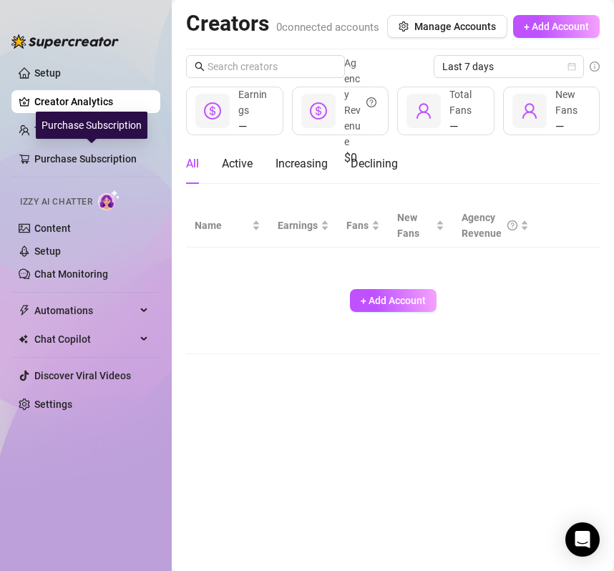
click at [112, 122] on div "Purchase Subscription" at bounding box center [92, 125] width 112 height 27
click at [70, 136] on link "Team Analytics" at bounding box center [69, 129] width 70 height 11
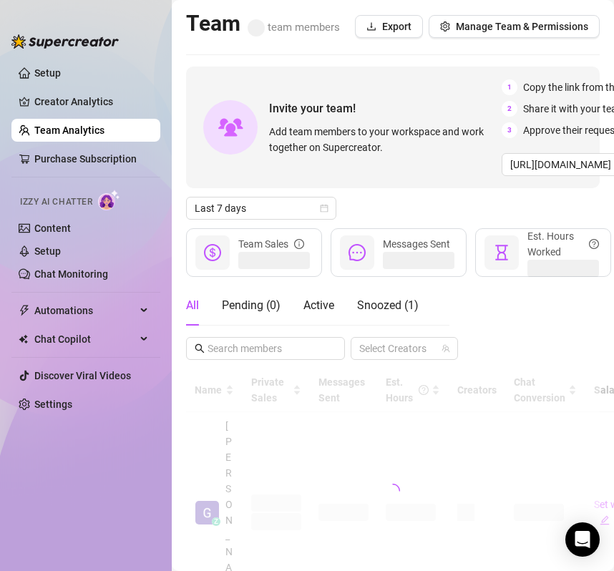
click at [52, 173] on ul "Setup Creator Analytics Team Analytics Purchase Subscription Izzy AI Chatter Co…" at bounding box center [85, 304] width 149 height 496
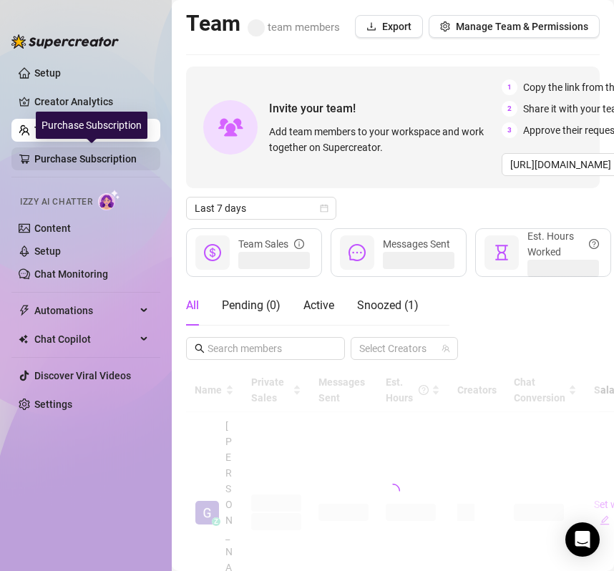
click at [52, 161] on link "Purchase Subscription" at bounding box center [91, 158] width 114 height 23
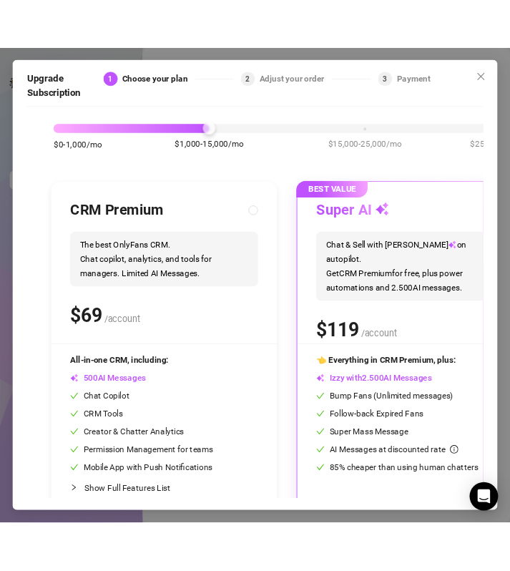
scroll to position [51, 0]
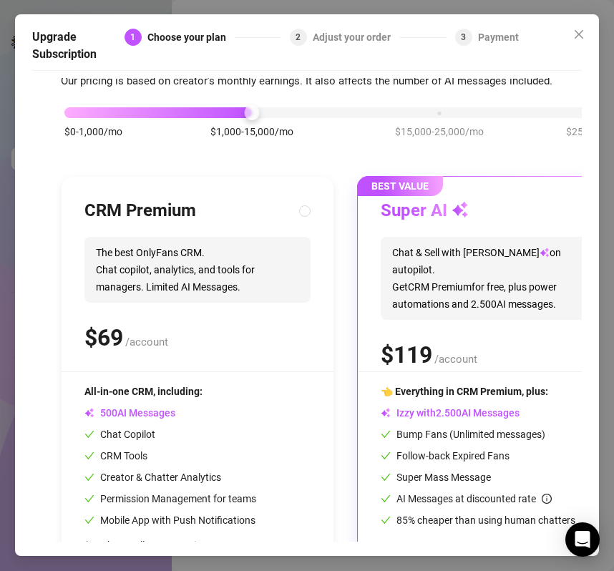
click at [213, 202] on div "CRM Premium" at bounding box center [197, 211] width 226 height 23
radio input "true"
radio input "false"
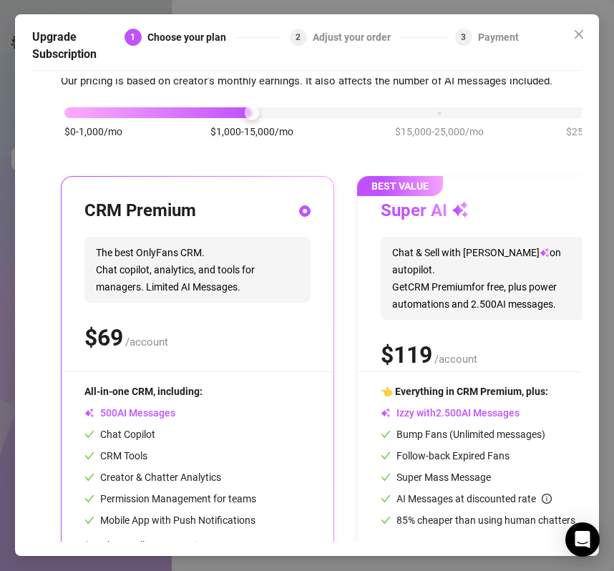
click at [493, 215] on div "Super AI" at bounding box center [493, 211] width 226 height 23
radio input "false"
radio input "true"
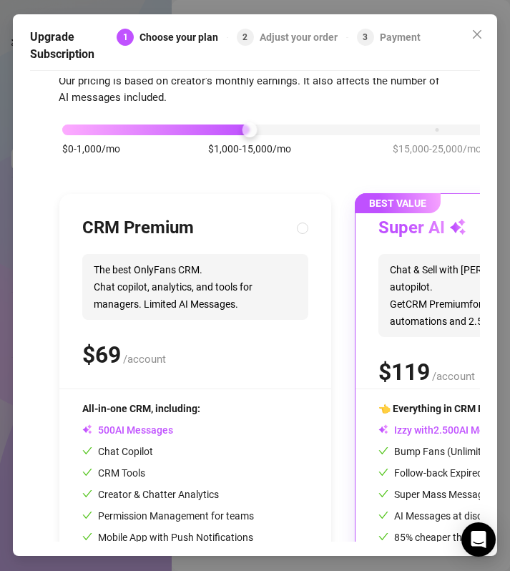
drag, startPoint x: 188, startPoint y: 64, endPoint x: 179, endPoint y: 62, distance: 9.4
click at [179, 63] on div "Upgrade Subscription 1 Choose your plan 2 Adjust your order 3 Payment" at bounding box center [255, 50] width 450 height 42
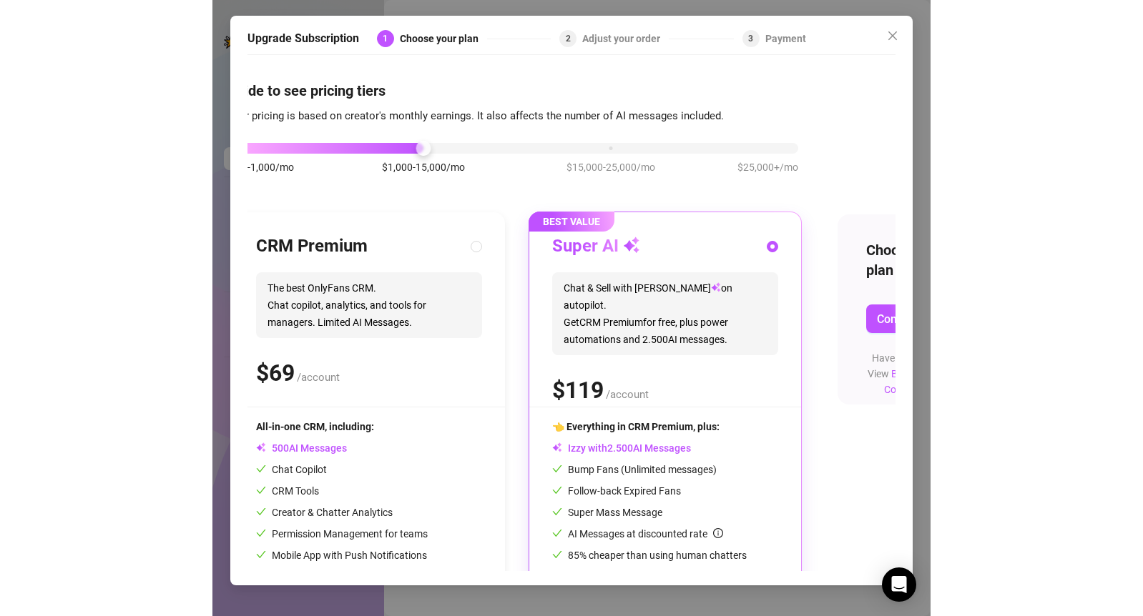
scroll to position [0, 0]
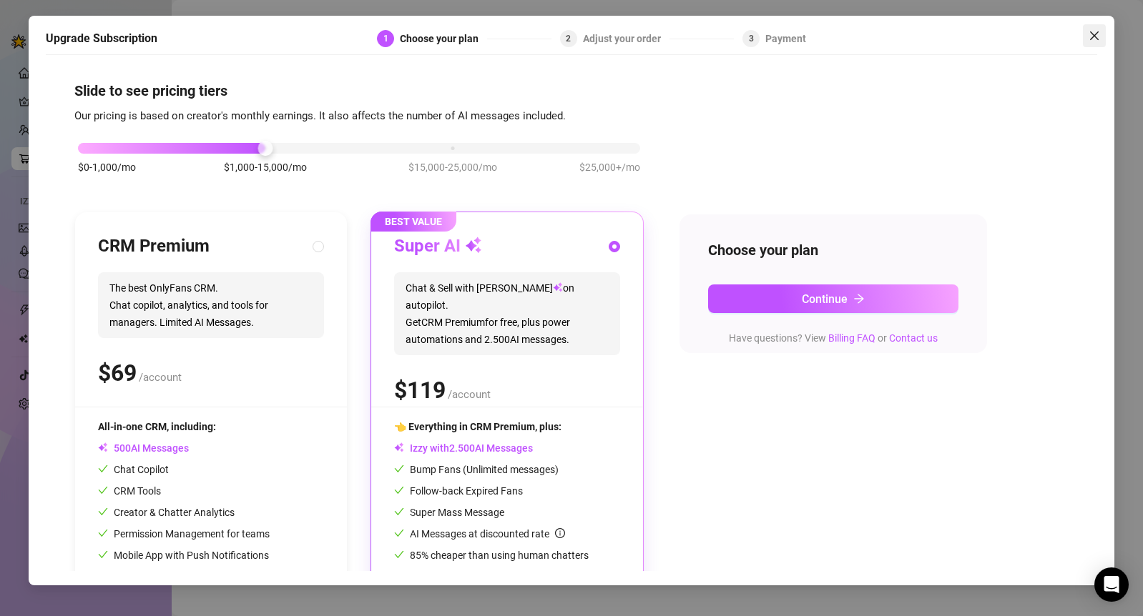
click at [1083, 36] on icon "close" at bounding box center [1093, 35] width 11 height 11
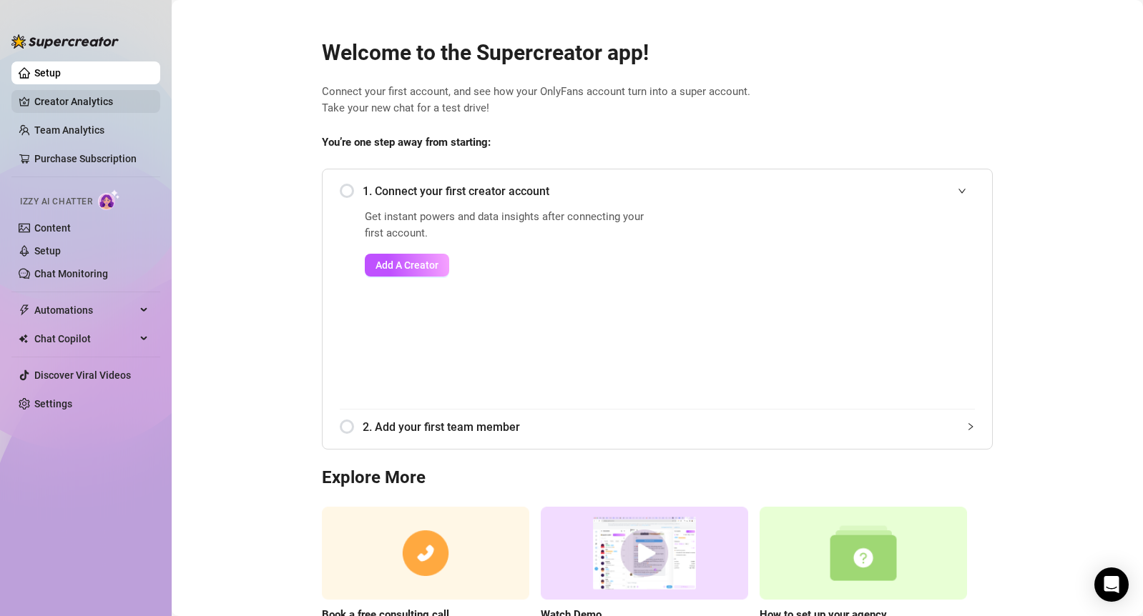
click at [69, 106] on link "Creator Analytics" at bounding box center [91, 101] width 114 height 23
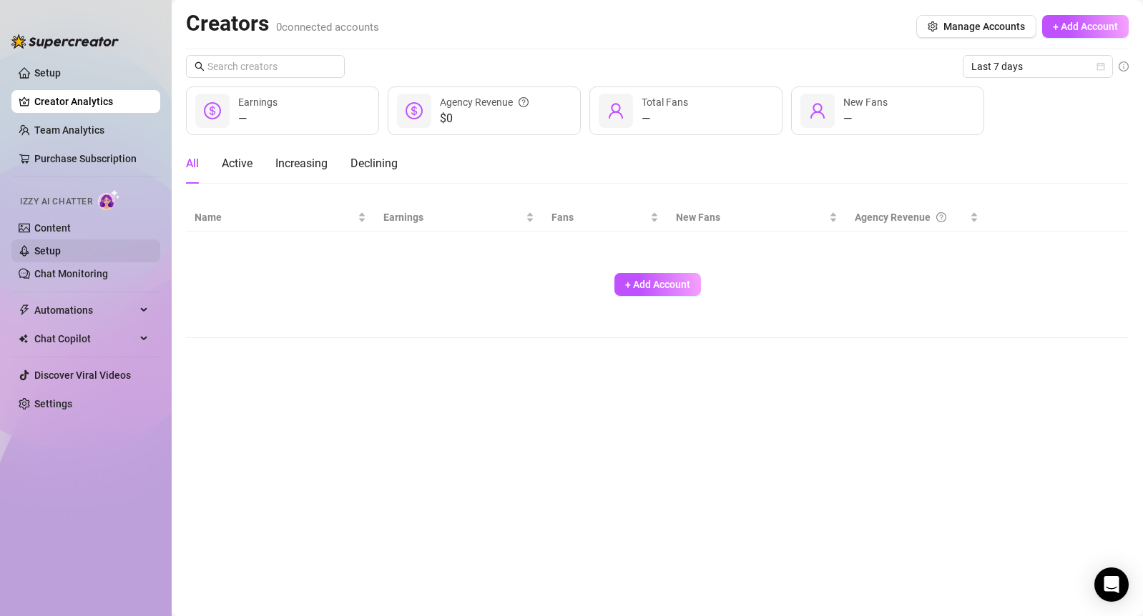
click at [51, 249] on link "Setup" at bounding box center [47, 250] width 26 height 11
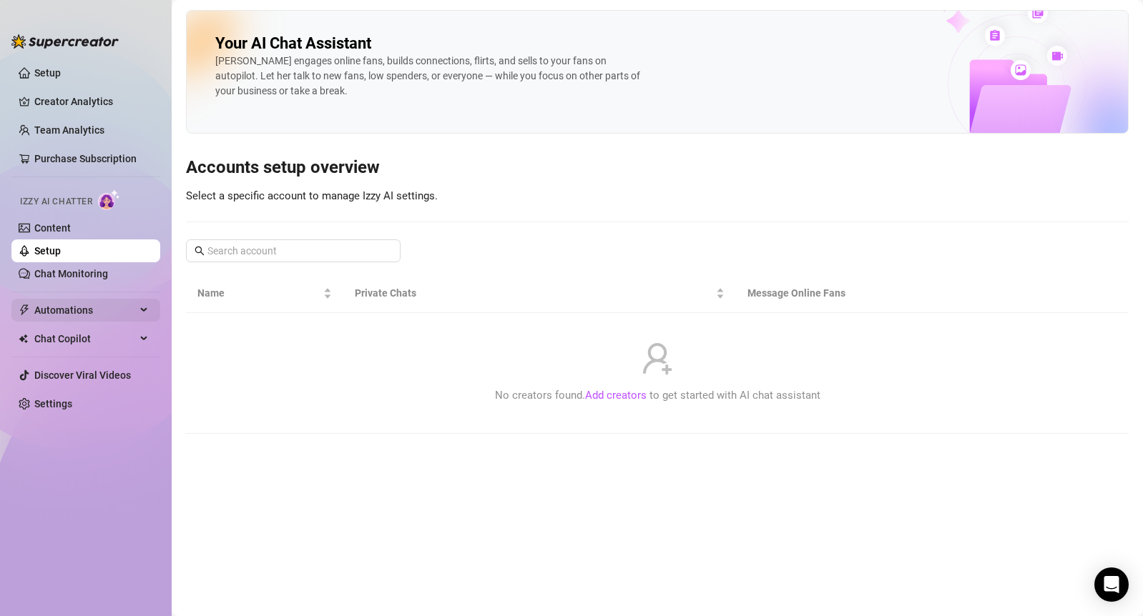
click at [81, 301] on span "Automations" at bounding box center [85, 310] width 102 height 23
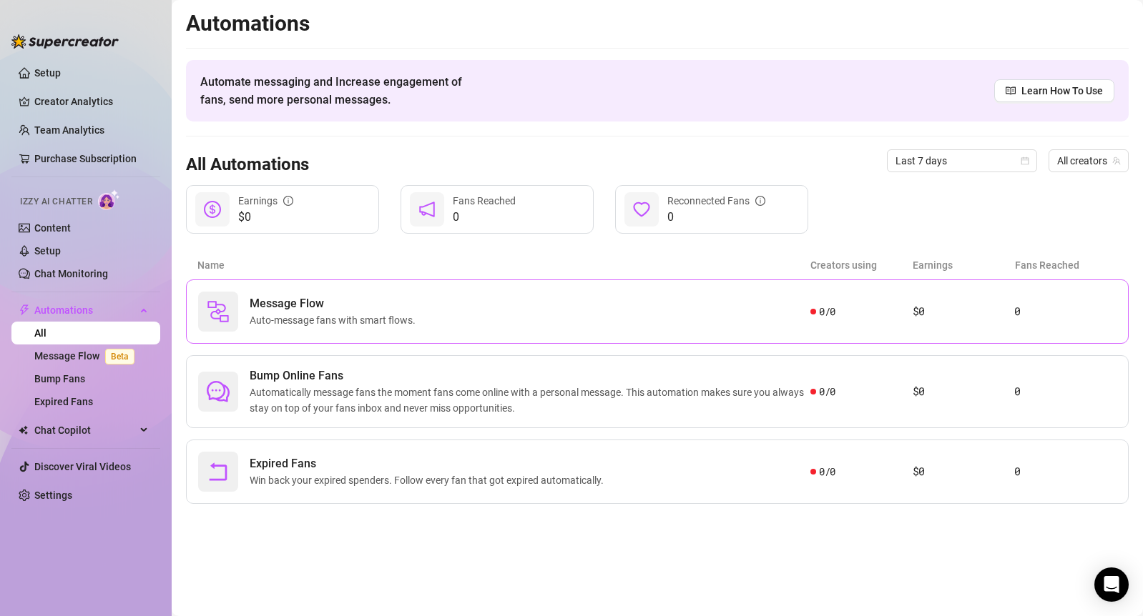
click at [396, 343] on div "Message Flow Auto-message fans with smart flows. 0 / 0 $0 0" at bounding box center [657, 312] width 942 height 64
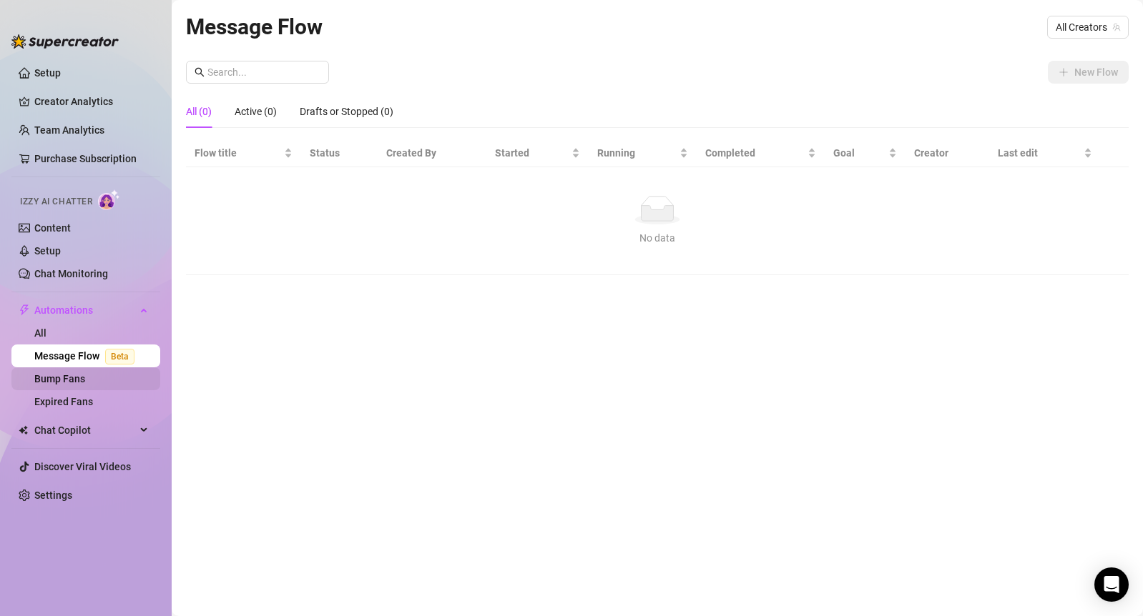
click at [64, 383] on link "Bump Fans" at bounding box center [59, 378] width 51 height 11
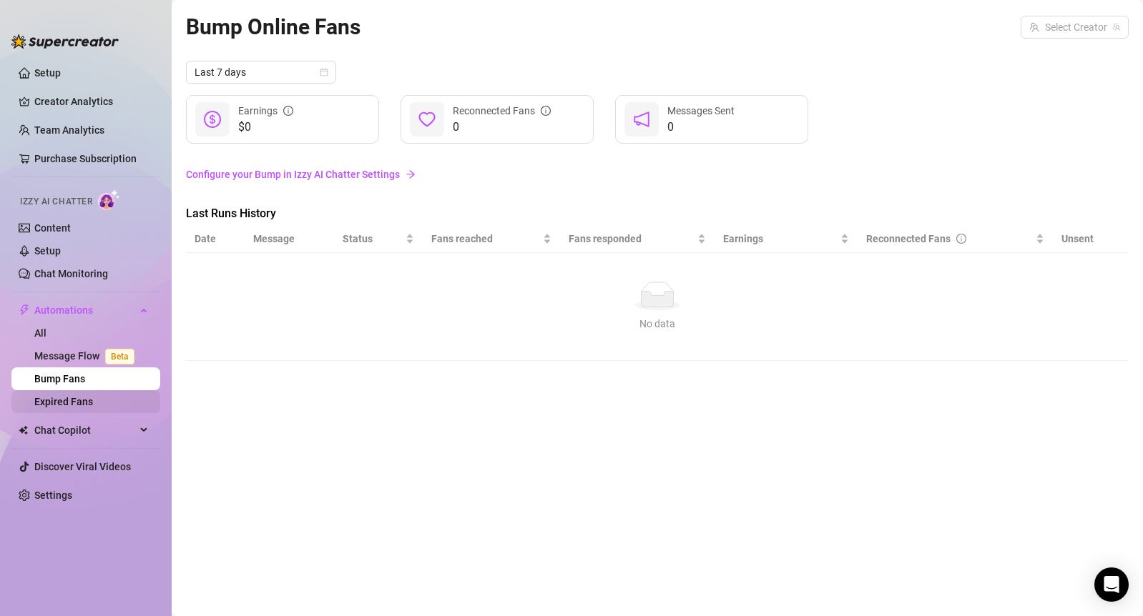
click at [65, 403] on link "Expired Fans" at bounding box center [63, 401] width 59 height 11
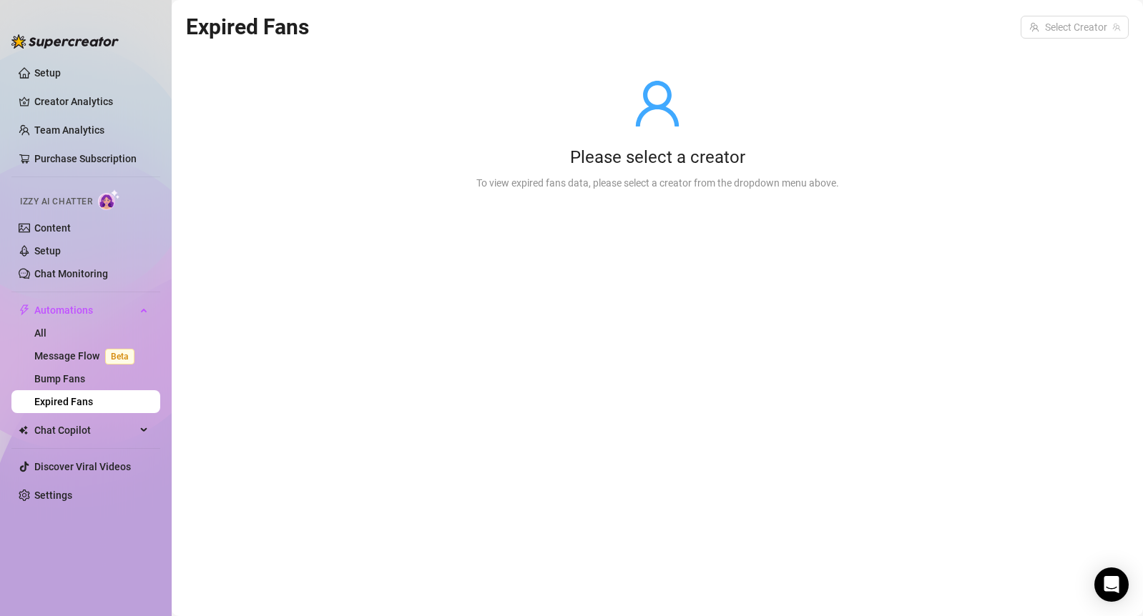
click at [65, 454] on ul "Setup Creator Analytics Team Analytics Purchase Subscription Izzy AI Chatter Co…" at bounding box center [85, 327] width 149 height 542
click at [65, 435] on span "Chat Copilot" at bounding box center [85, 430] width 102 height 23
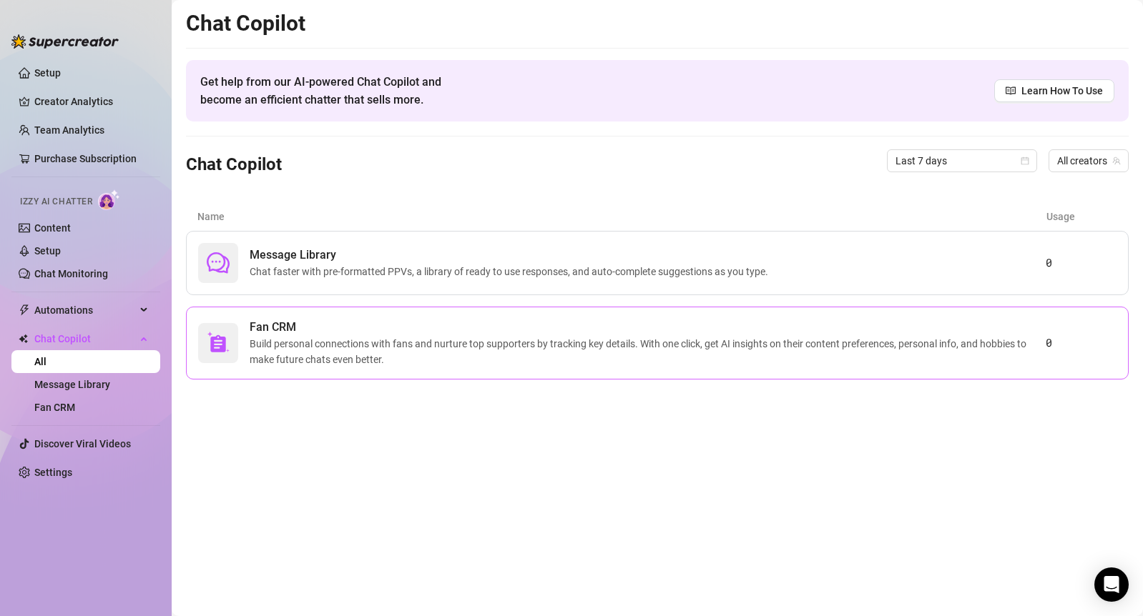
click at [364, 344] on span "Build personal connections with fans and nurture top supporters by tracking key…" at bounding box center [648, 351] width 796 height 31
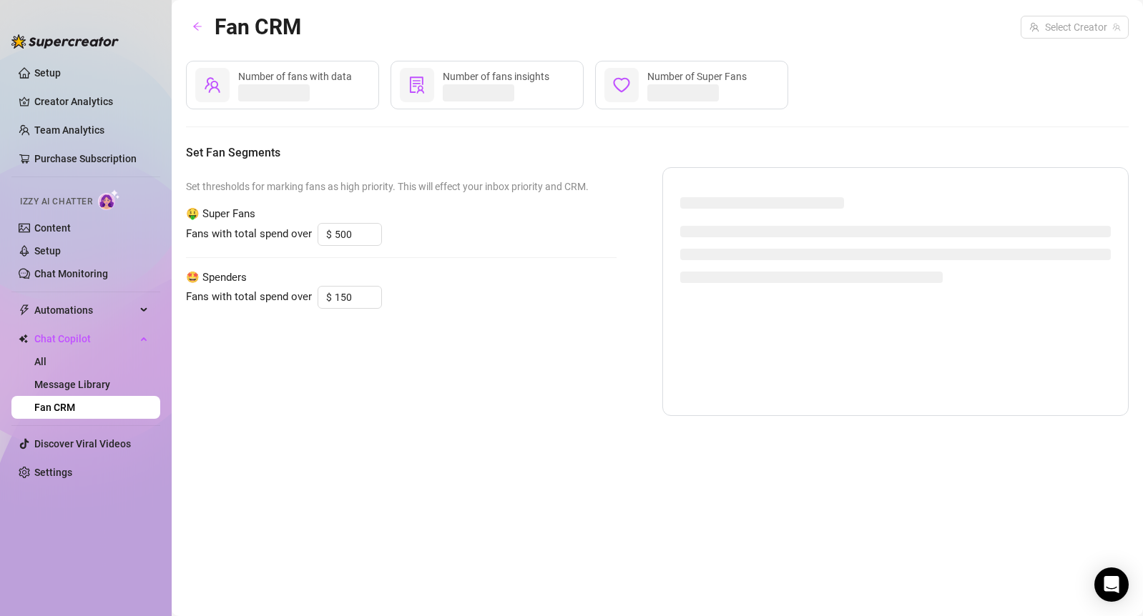
click at [90, 144] on ul "Setup Creator Analytics Team Analytics Purchase Subscription Izzy AI Chatter Co…" at bounding box center [85, 327] width 149 height 542
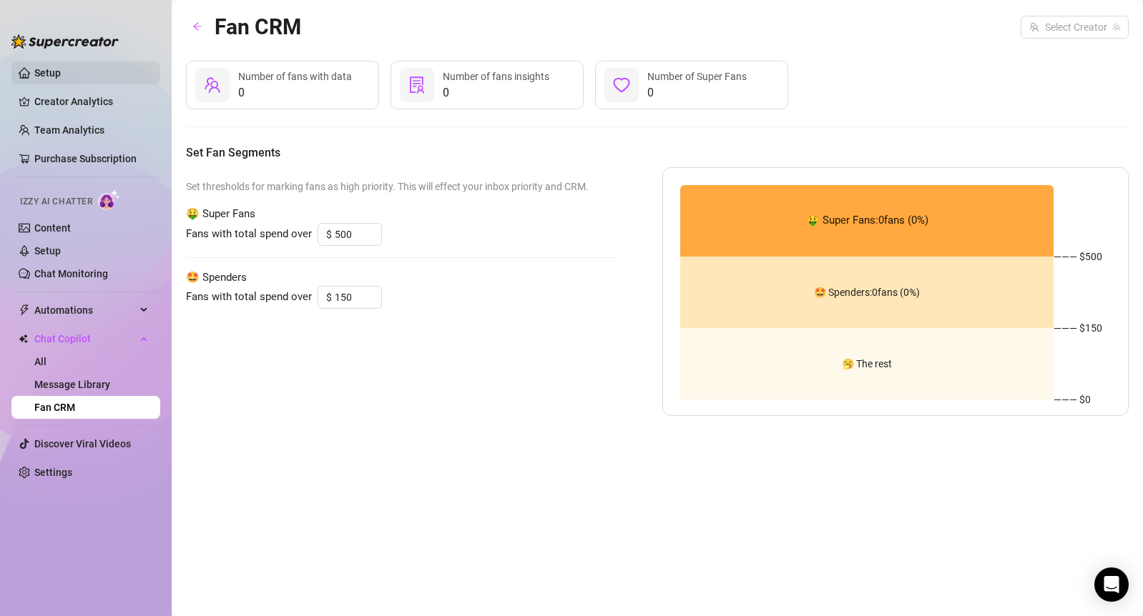
click at [61, 77] on link "Setup" at bounding box center [47, 72] width 26 height 11
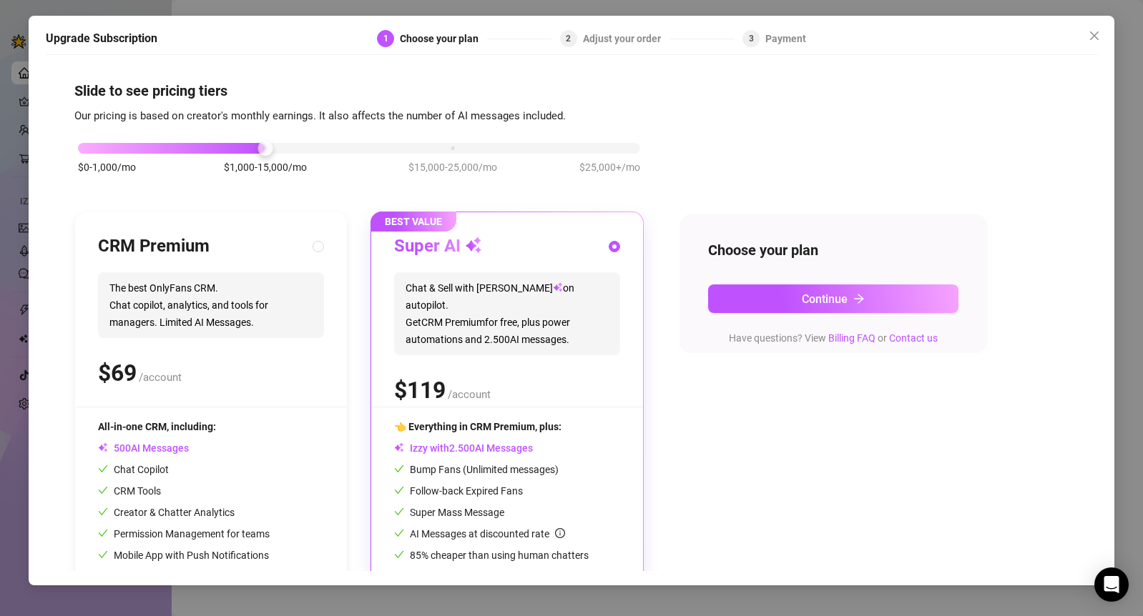
scroll to position [49, 0]
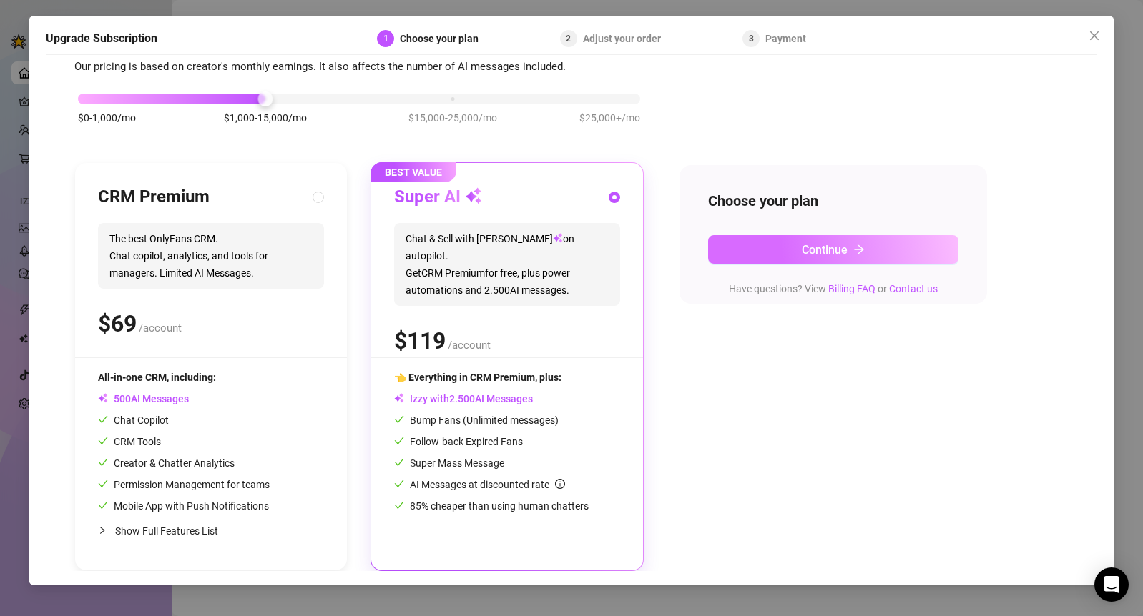
click at [847, 252] on button "Continue" at bounding box center [833, 249] width 250 height 29
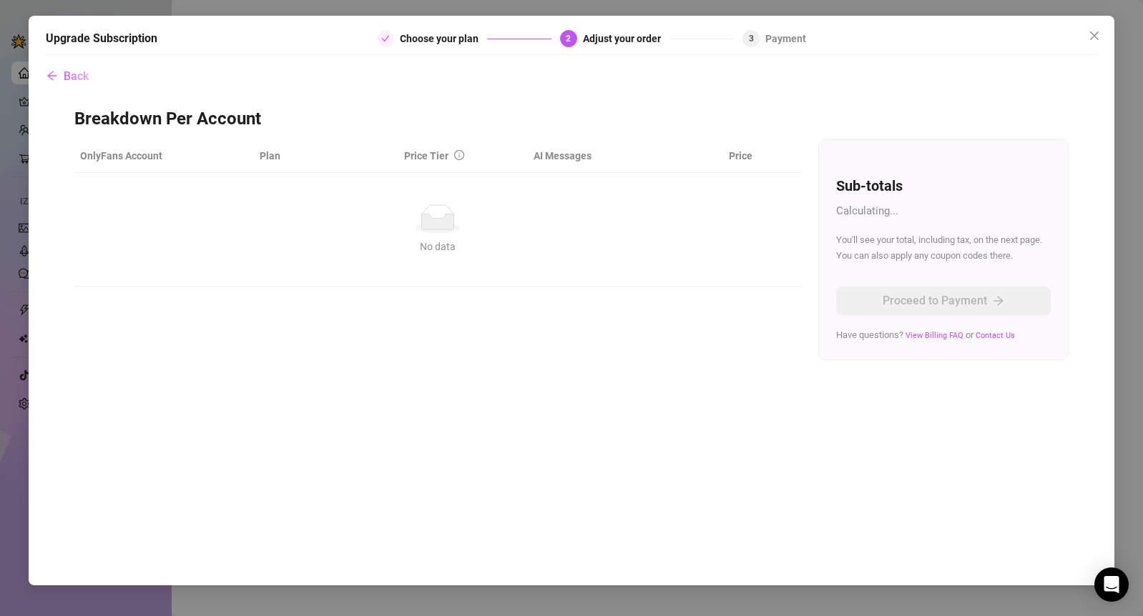
scroll to position [0, 0]
click at [435, 43] on div "Choose your plan" at bounding box center [443, 38] width 87 height 17
click at [602, 41] on div "Adjust your order" at bounding box center [626, 38] width 87 height 17
click at [71, 67] on button "Back" at bounding box center [68, 76] width 44 height 29
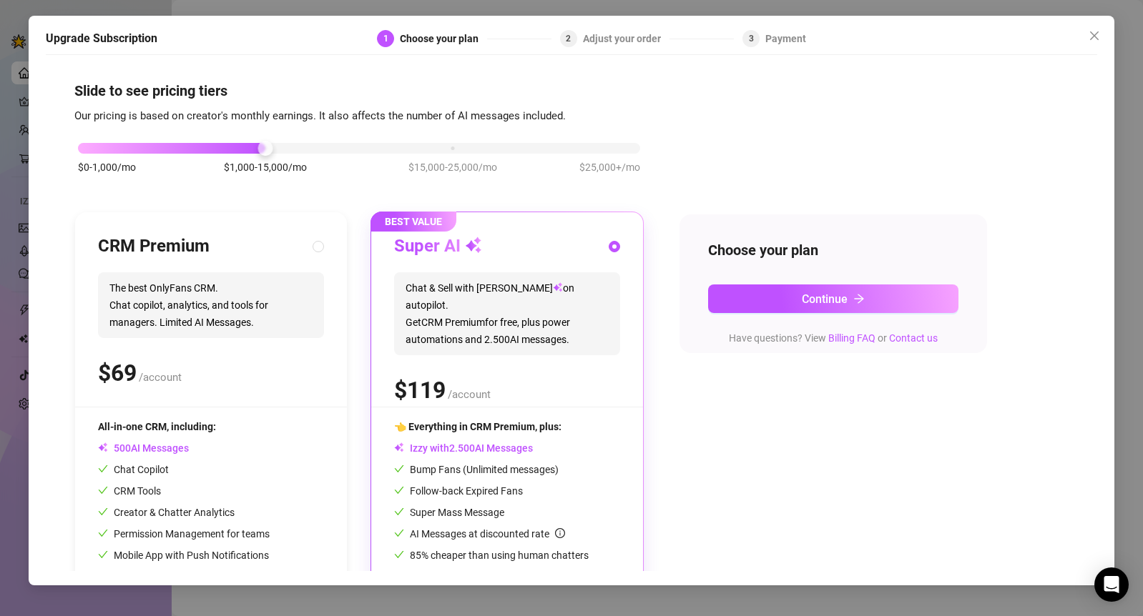
click at [788, 167] on div "$0-1,000/mo $1,000-15,000/mo $15,000-25,000/mo $25,000+/mo CRM Premium The best…" at bounding box center [571, 373] width 994 height 496
drag, startPoint x: 830, startPoint y: 302, endPoint x: 500, endPoint y: 520, distance: 395.5
click at [512, 496] on div "$0-1,000/mo $1,000-15,000/mo $15,000-25,000/mo $25,000+/mo CRM Premium The best…" at bounding box center [571, 373] width 994 height 496
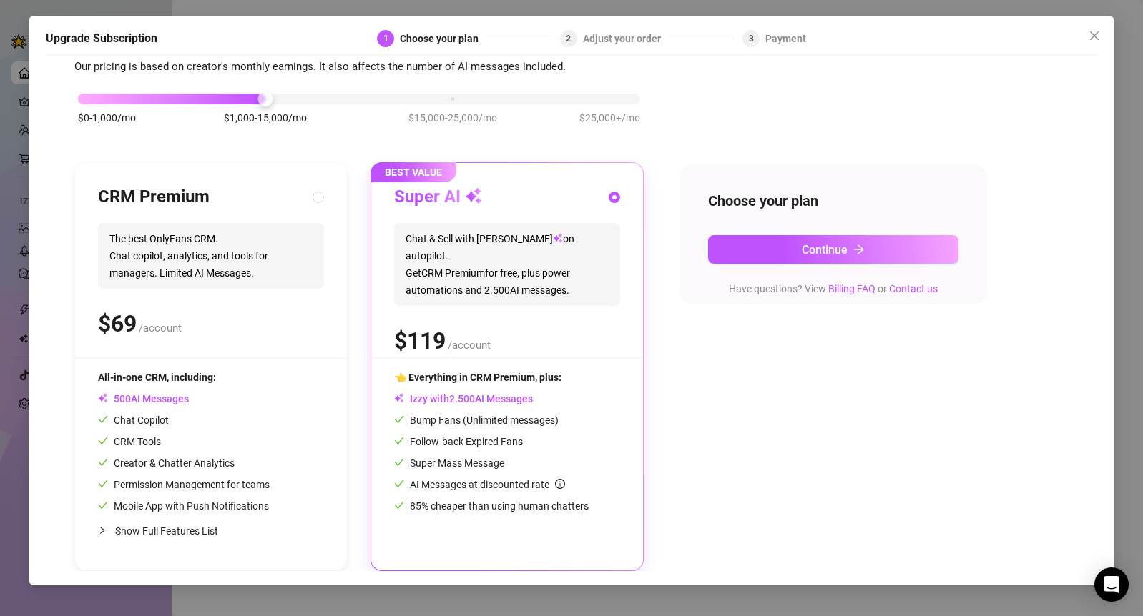
click at [242, 110] on span "$1,000-15,000/mo" at bounding box center [265, 118] width 83 height 16
click at [240, 110] on span "$1,000-15,000/mo" at bounding box center [265, 118] width 83 height 16
click at [216, 310] on div "$ /account" at bounding box center [211, 324] width 226 height 36
radio input "true"
radio input "false"
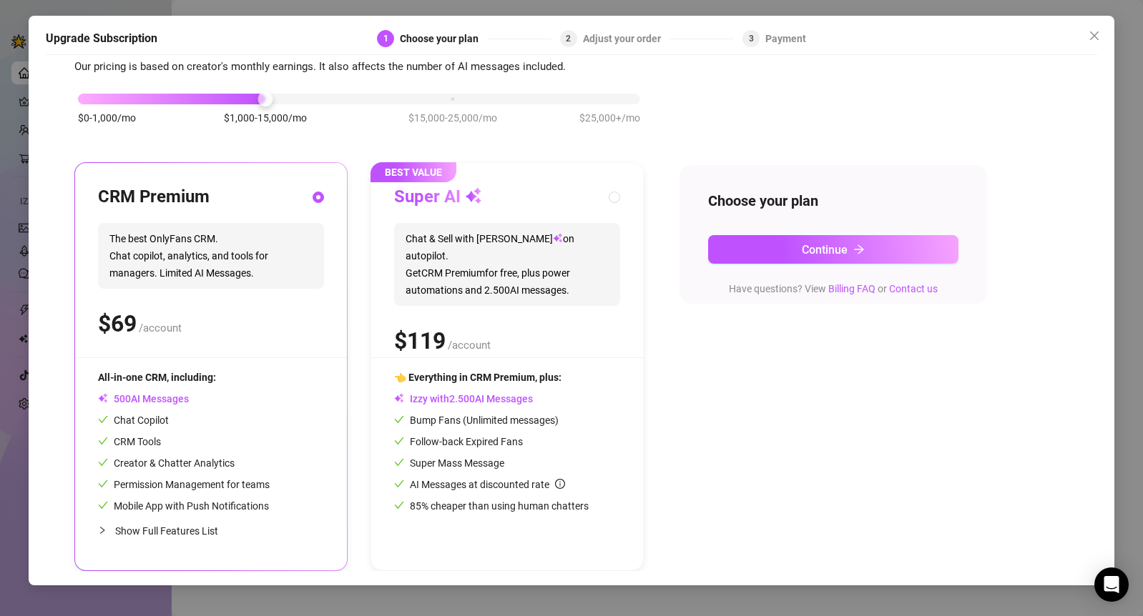
click at [492, 353] on div "Super AI Chat & Sell with Izzy on autopilot. Get CRM Premium for free, plus pow…" at bounding box center [507, 272] width 226 height 172
radio input "false"
radio input "true"
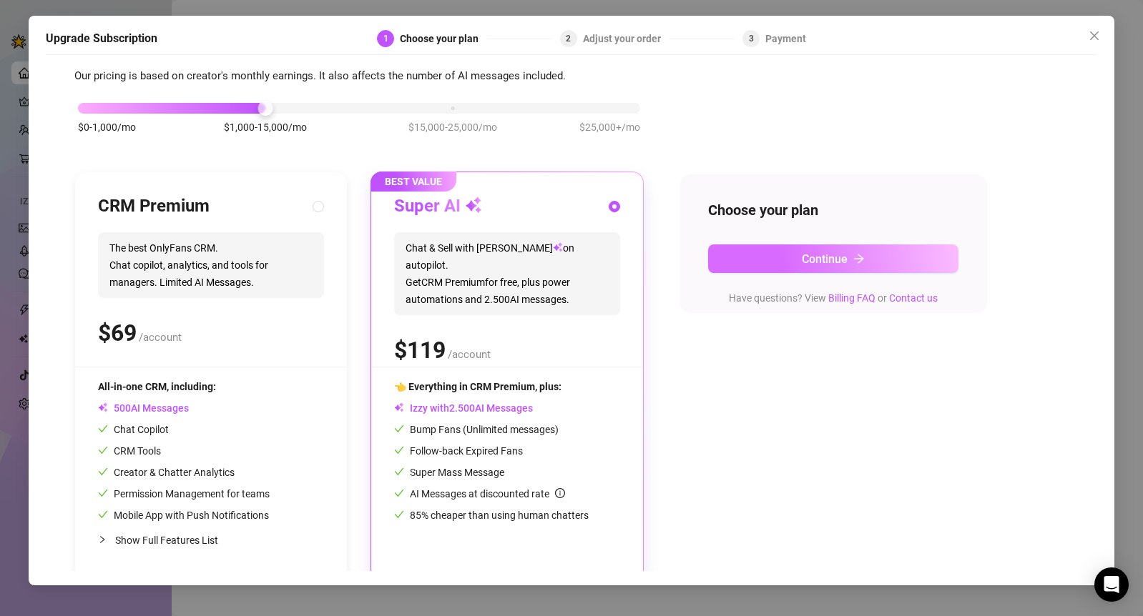
click at [783, 261] on button "Continue" at bounding box center [833, 259] width 250 height 29
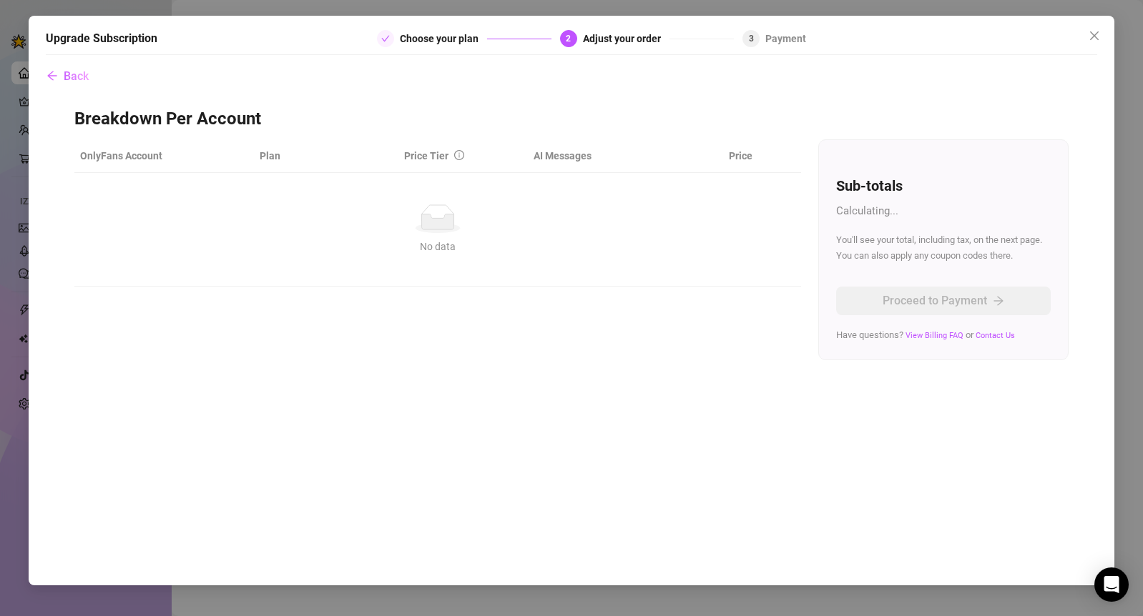
scroll to position [0, 0]
click at [97, 153] on th "OnlyFans Account" at bounding box center [164, 156] width 180 height 34
click at [92, 152] on th "OnlyFans Account" at bounding box center [164, 156] width 180 height 34
click at [54, 72] on icon "arrow-left" at bounding box center [51, 75] width 11 height 11
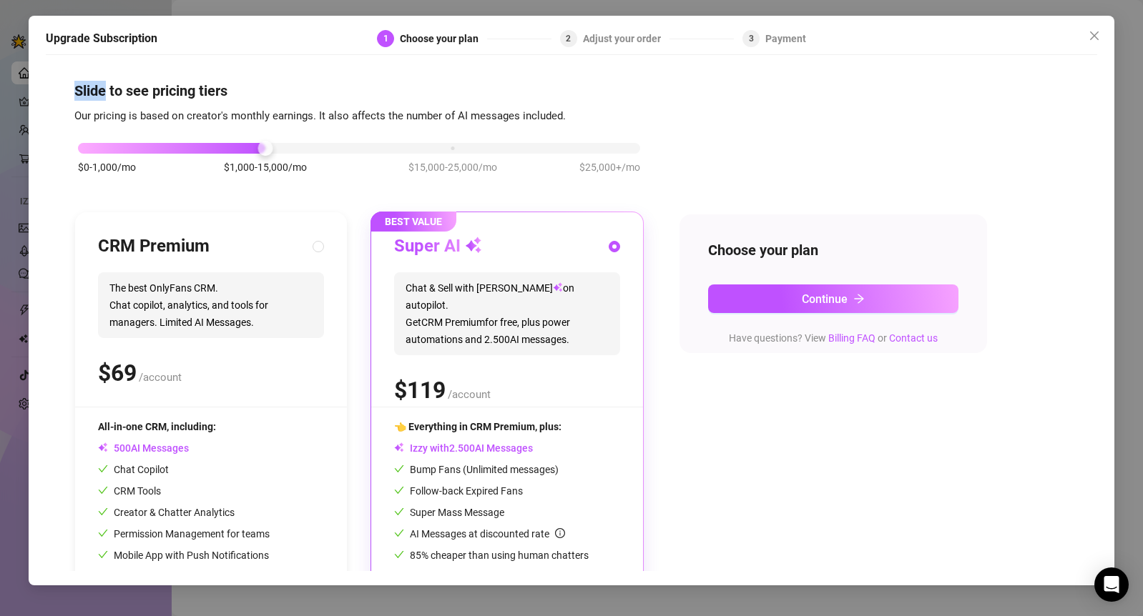
click at [54, 72] on div "Slide to see pricing tiers Our pricing is based on creator's monthly earnings. …" at bounding box center [571, 316] width 1051 height 509
click at [64, 73] on div "Slide to see pricing tiers Our pricing is based on creator's monthly earnings. …" at bounding box center [571, 316] width 1051 height 509
click at [109, 75] on div "Slide to see pricing tiers Our pricing is based on creator's monthly earnings. …" at bounding box center [571, 316] width 1051 height 509
click at [13, 381] on div "Upgrade Subscription 1 Choose your plan 2 Adjust your order 3 Payment Slide to …" at bounding box center [571, 308] width 1143 height 616
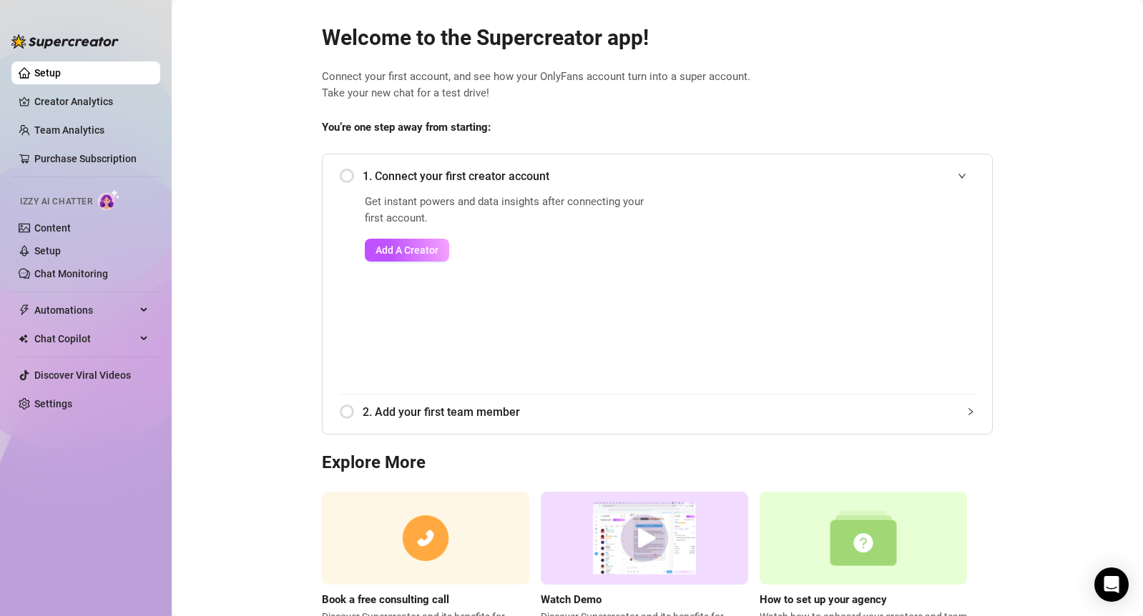
scroll to position [82, 0]
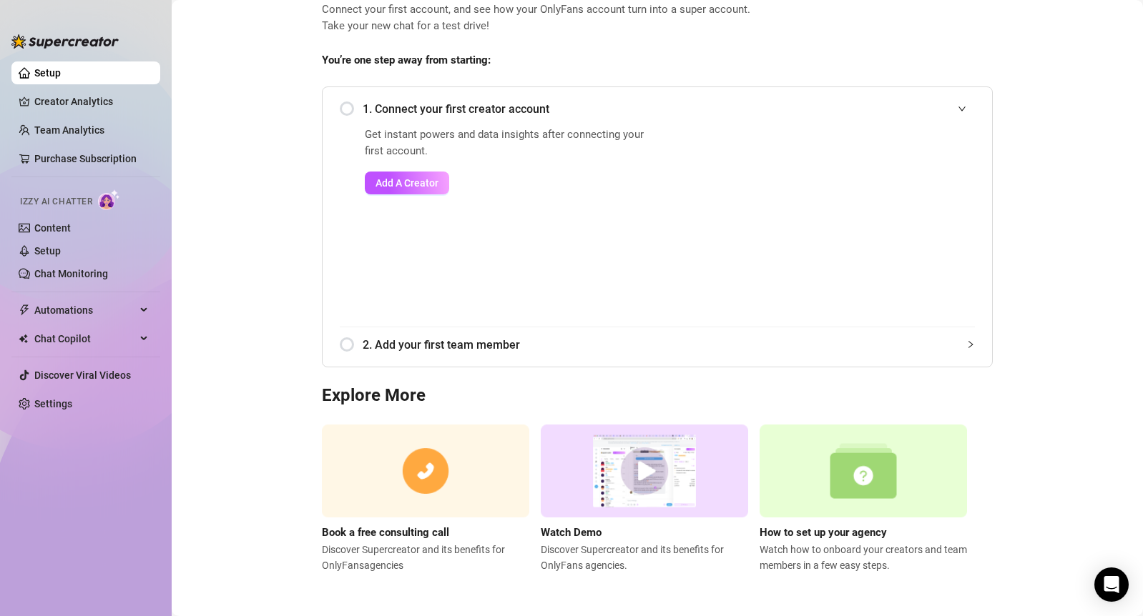
click at [911, 496] on span "How to set up your agency" at bounding box center [862, 533] width 207 height 17
